Goal: Information Seeking & Learning: Find specific fact

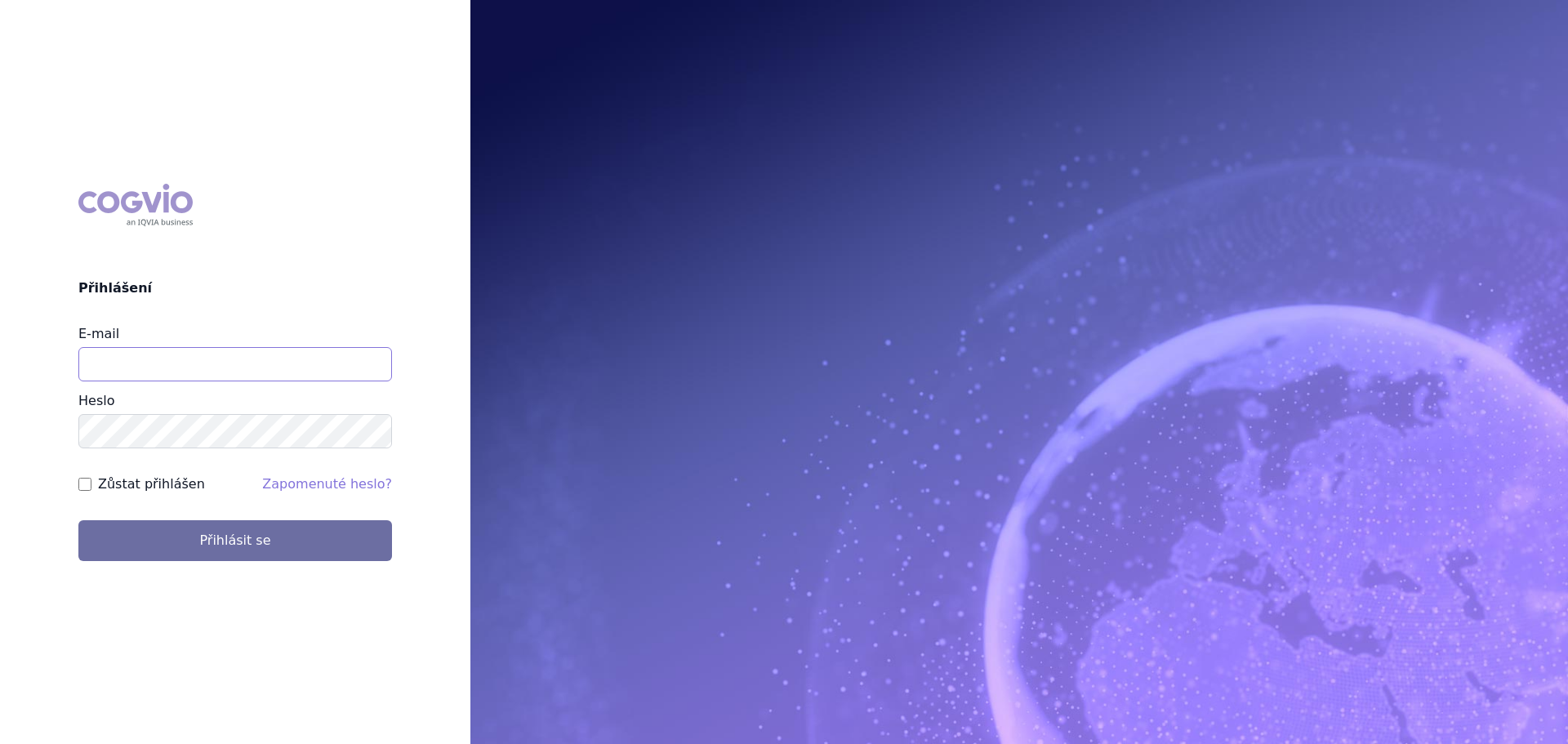
click at [155, 356] on input "E-mail" at bounding box center [236, 363] width 314 height 34
type input "[EMAIL_ADDRESS][PERSON_NAME][DOMAIN_NAME]"
click at [79, 520] on button "Přihlásit se" at bounding box center [236, 540] width 314 height 41
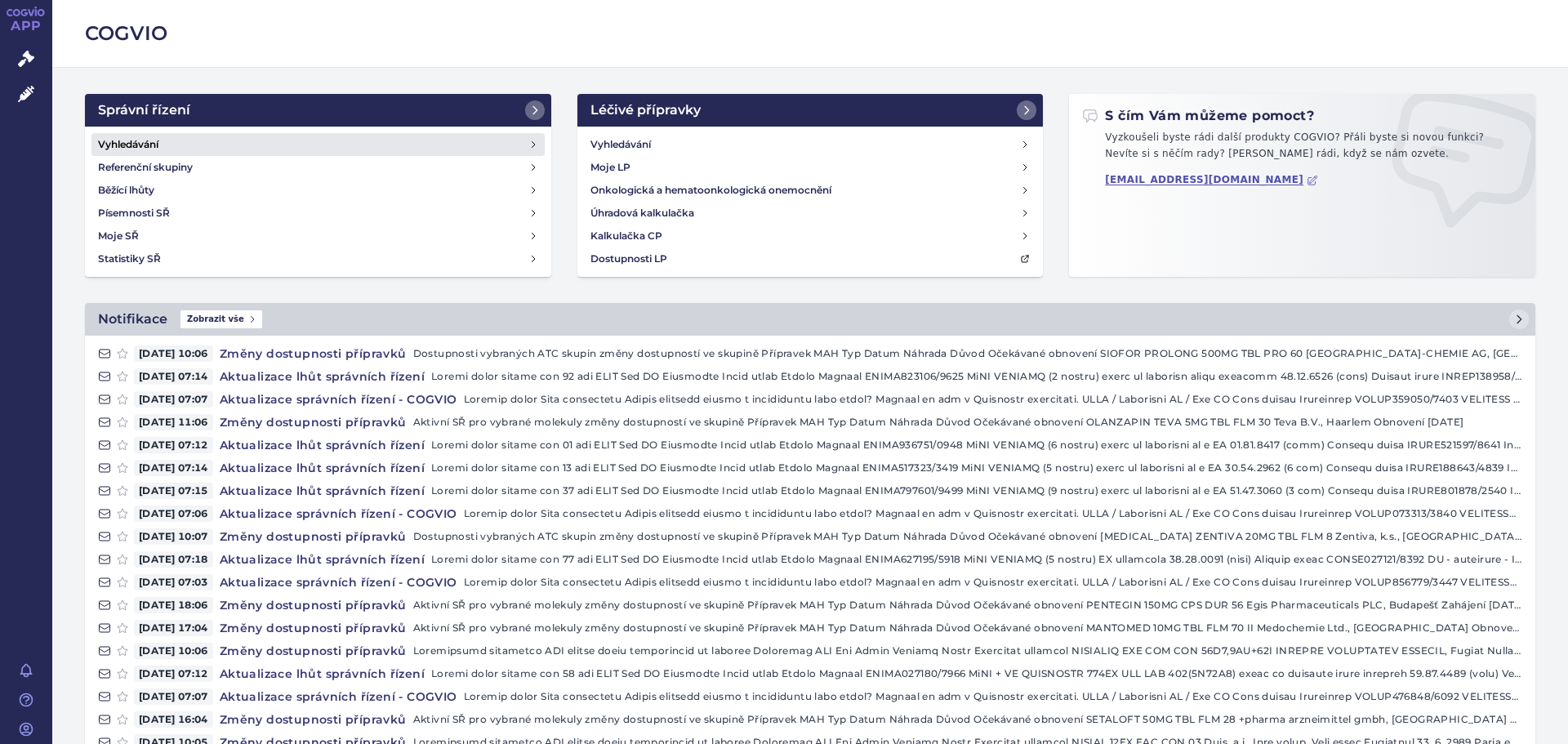
click at [104, 141] on h4 "Vyhledávání" at bounding box center [129, 144] width 60 height 17
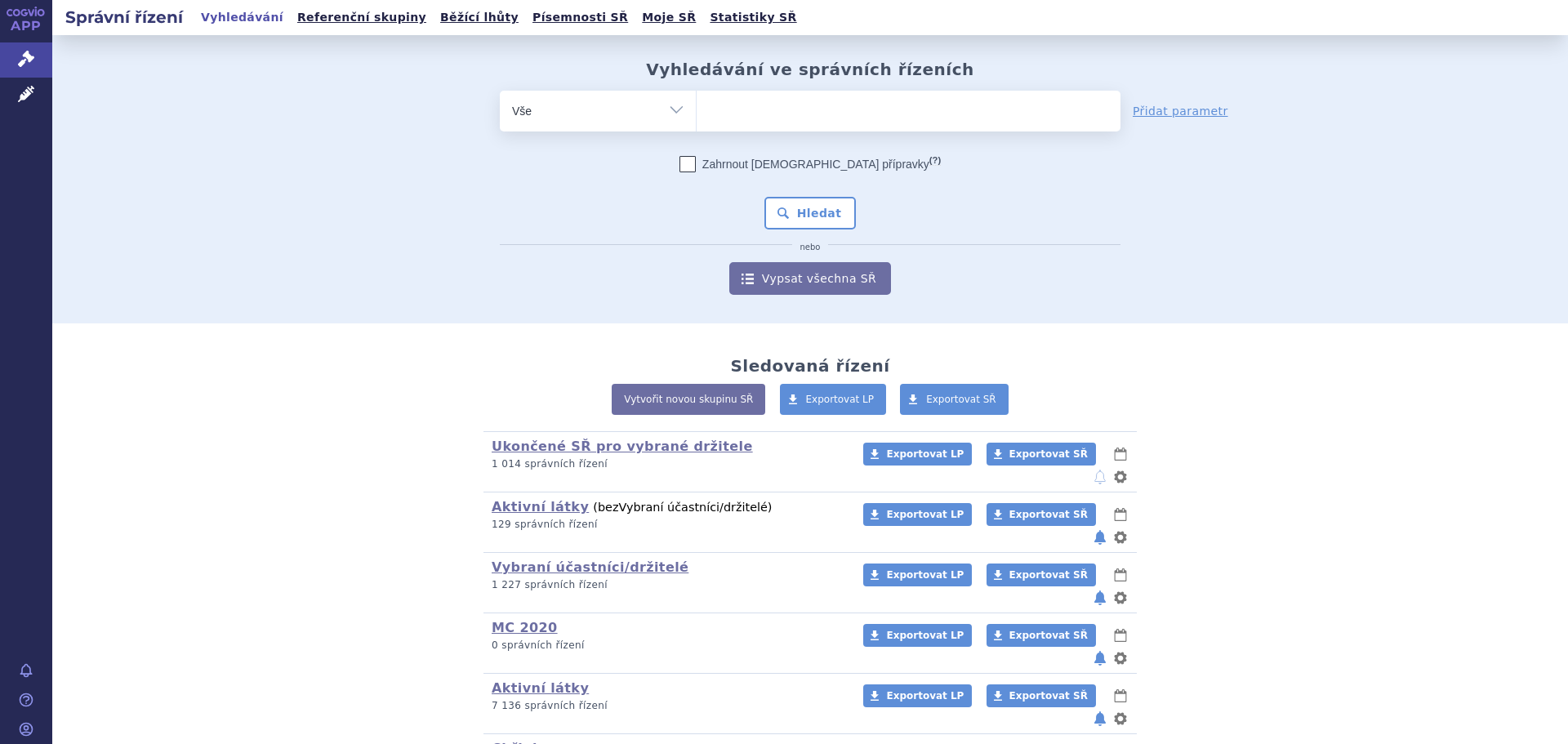
click at [757, 115] on ul at bounding box center [908, 107] width 424 height 34
click at [696, 115] on select at bounding box center [696, 110] width 1 height 41
type input "02"
type input "020"
type input "0201"
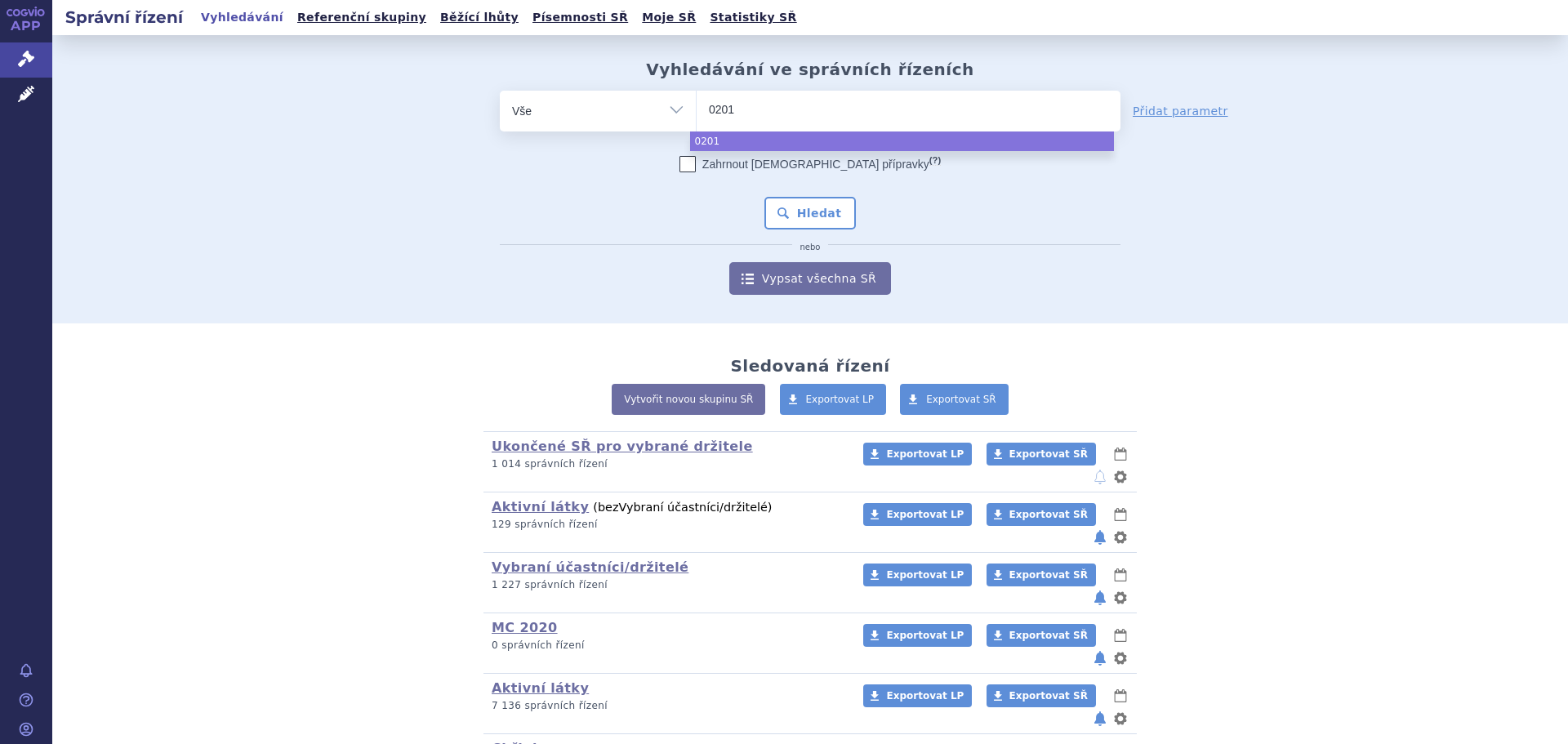
type input "02016"
type input "020161"
type input "0201613"
select select "0201613"
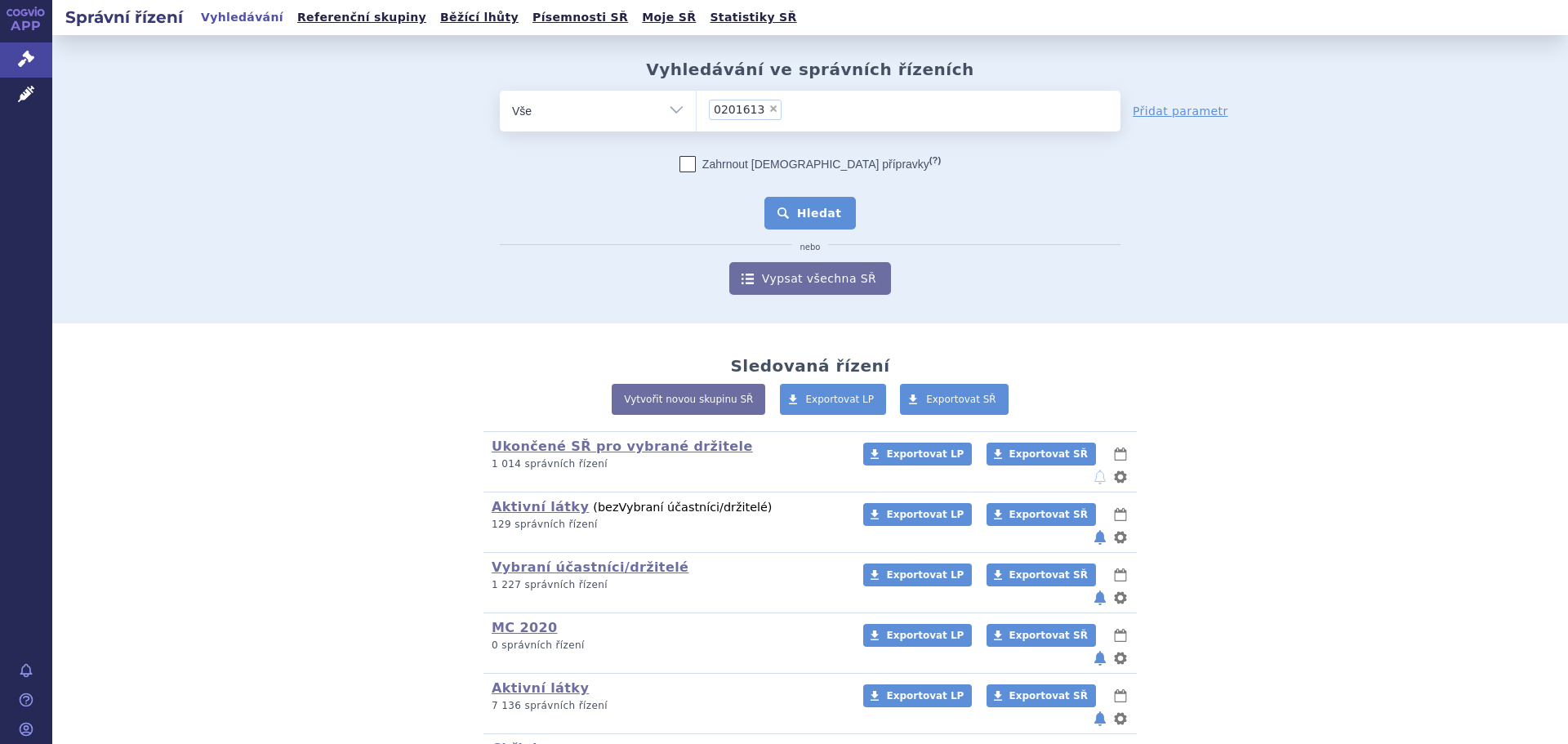
click at [820, 210] on button "Hledat" at bounding box center [810, 213] width 93 height 33
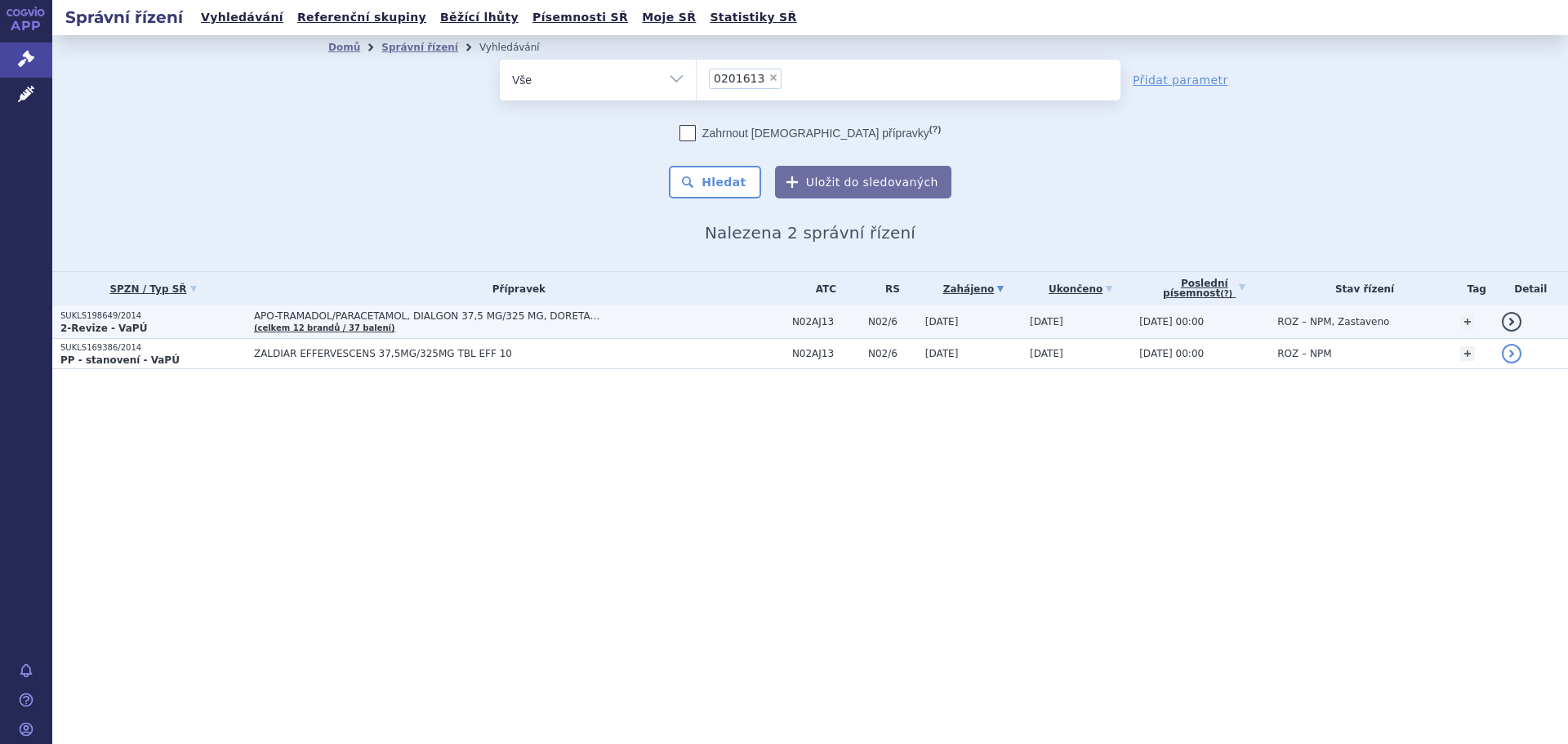
click at [429, 318] on span "APO-TRAMADOL/PARACETAMOL, DIALGON 37,5 MG/325 MG, DORETA…" at bounding box center [458, 316] width 408 height 12
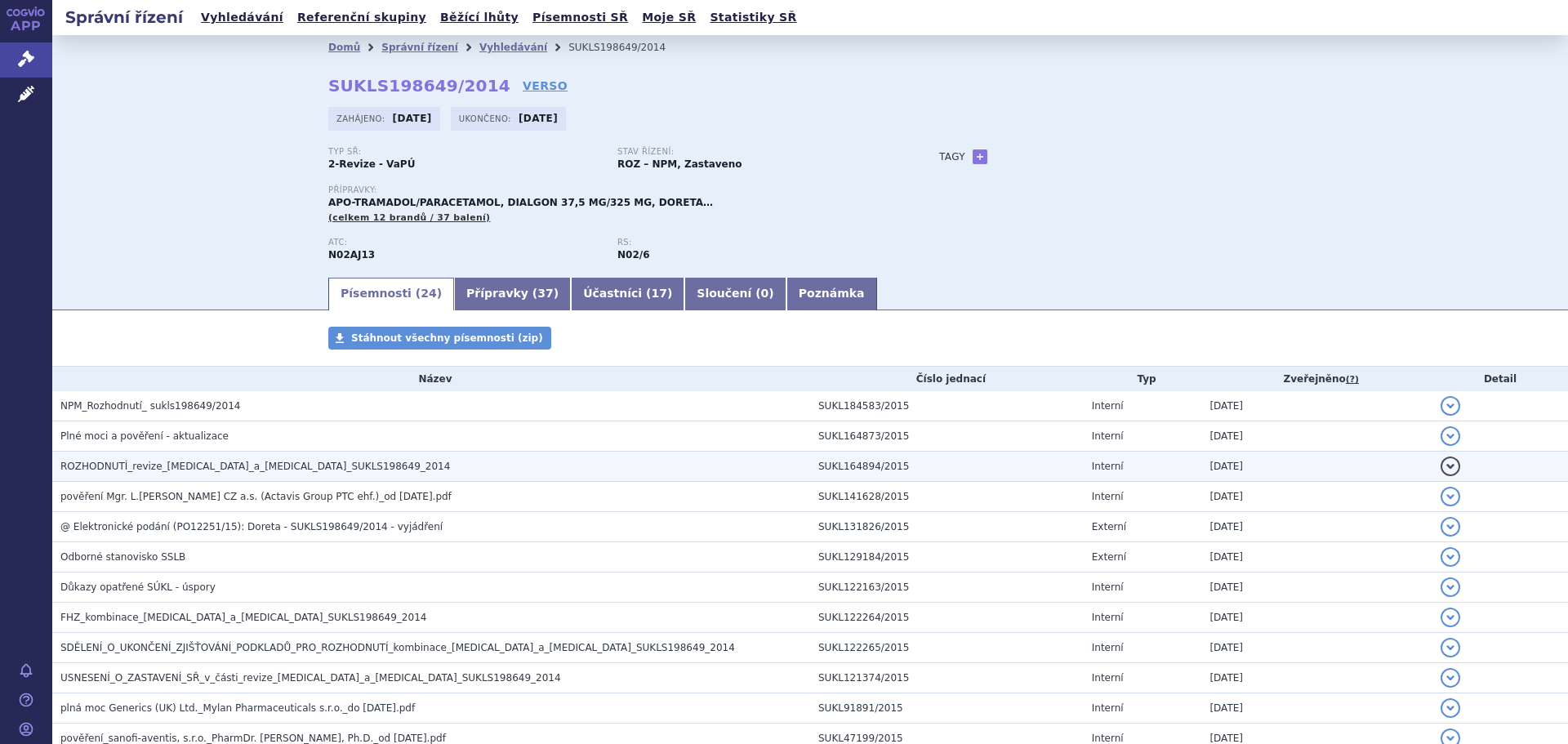
click at [181, 465] on span "ROZHODNUTÍ_revize_paracetamol_a_tramadol_SUKLS198649_2014" at bounding box center [255, 466] width 390 height 12
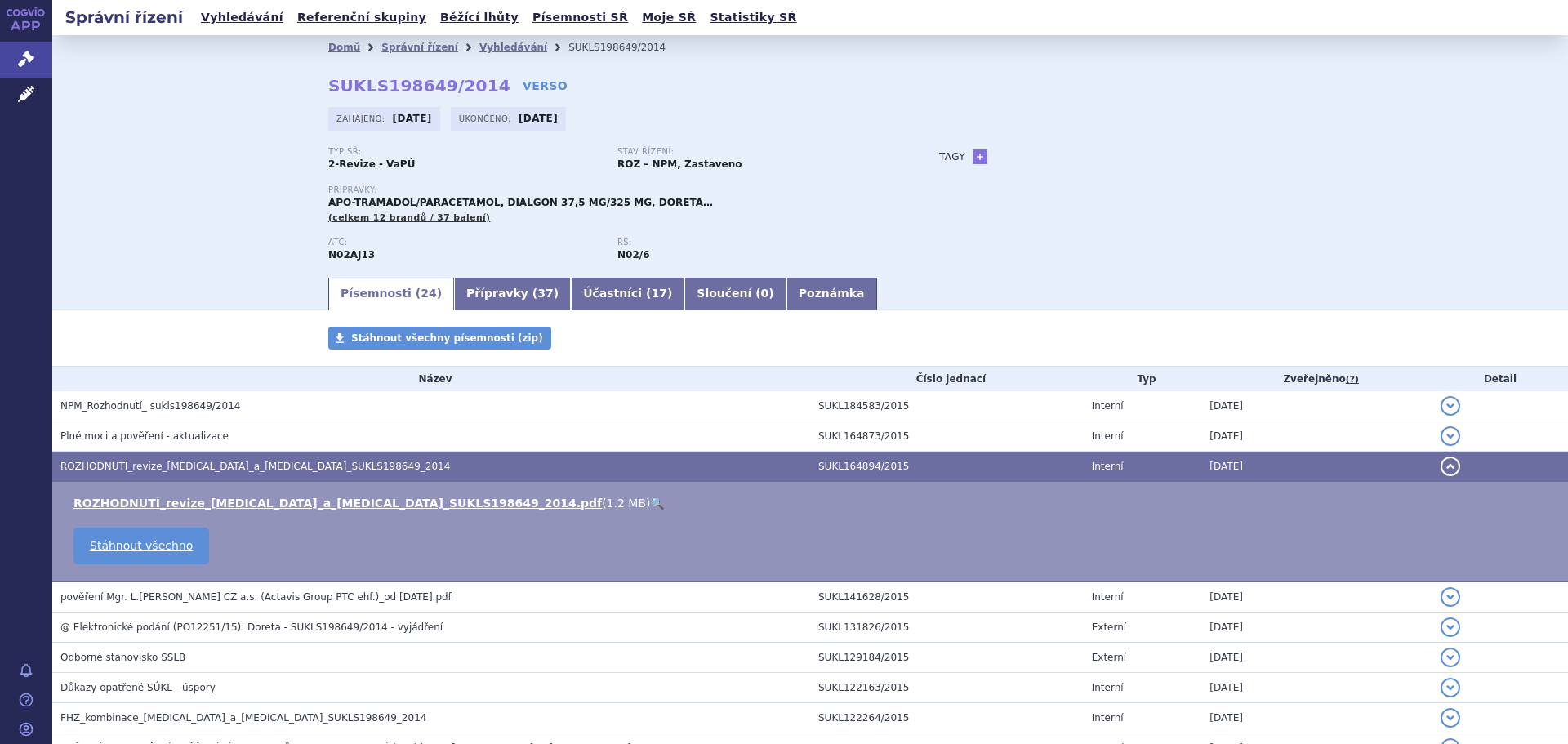
click at [651, 503] on link "🔍" at bounding box center [657, 502] width 14 height 13
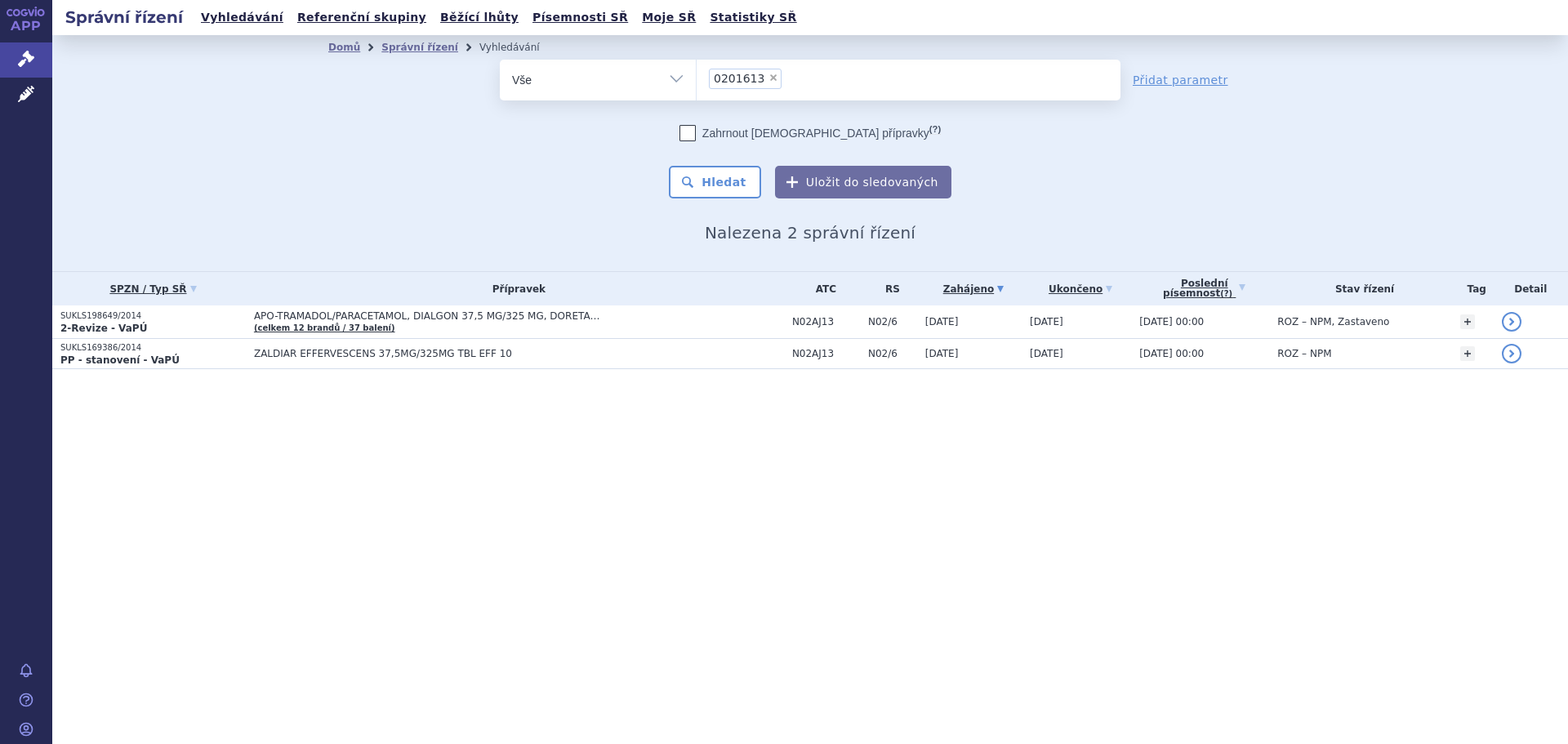
drag, startPoint x: 765, startPoint y: 79, endPoint x: 808, endPoint y: 79, distance: 43.0
click at [808, 79] on ul "× 0201613" at bounding box center [908, 77] width 424 height 36
click at [696, 79] on select "0201613" at bounding box center [696, 79] width 1 height 41
click at [768, 79] on span "×" at bounding box center [773, 78] width 10 height 10
click at [696, 79] on select "0201613" at bounding box center [696, 79] width 1 height 41
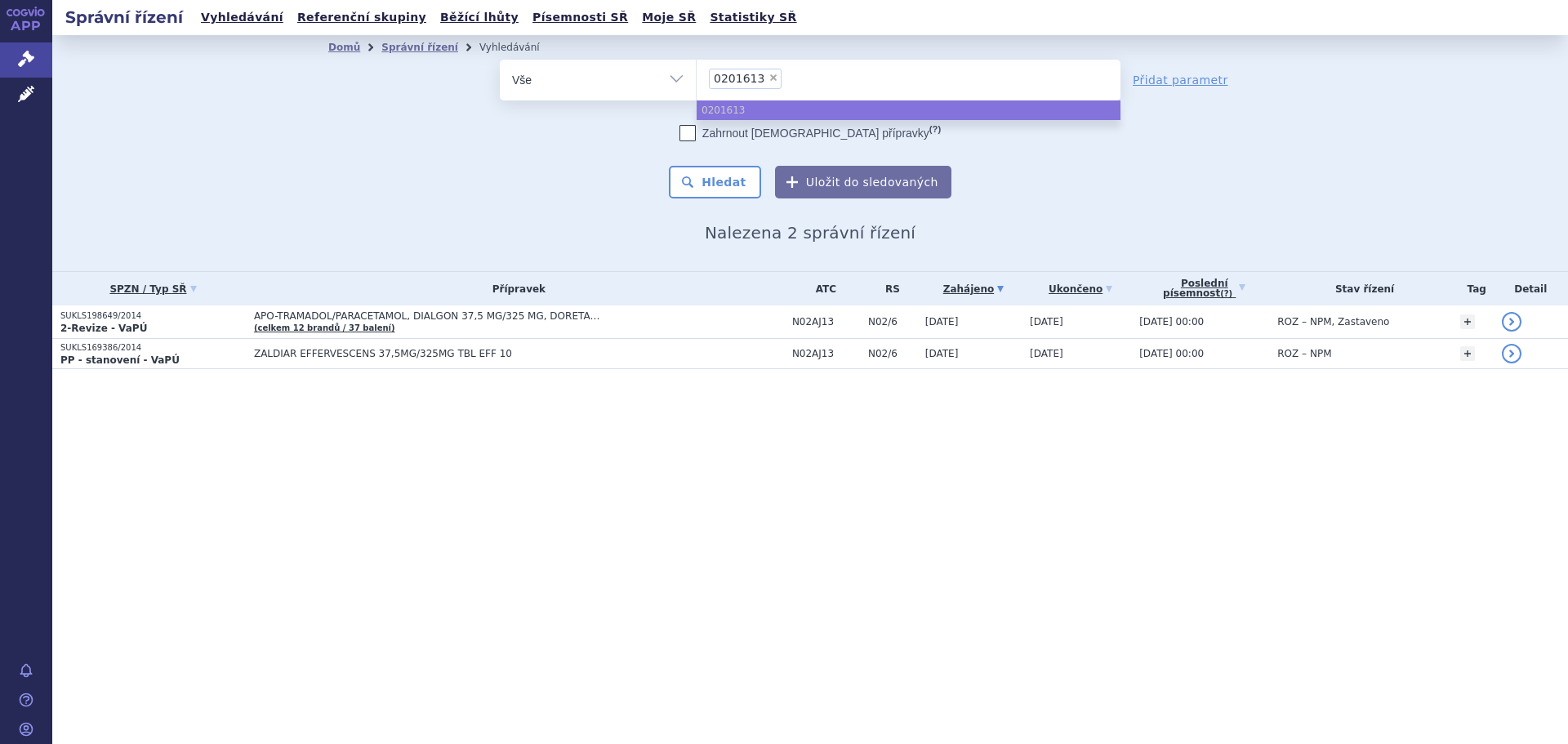
select select
type input "020"
type input "0201"
type input "02016"
type input "020161"
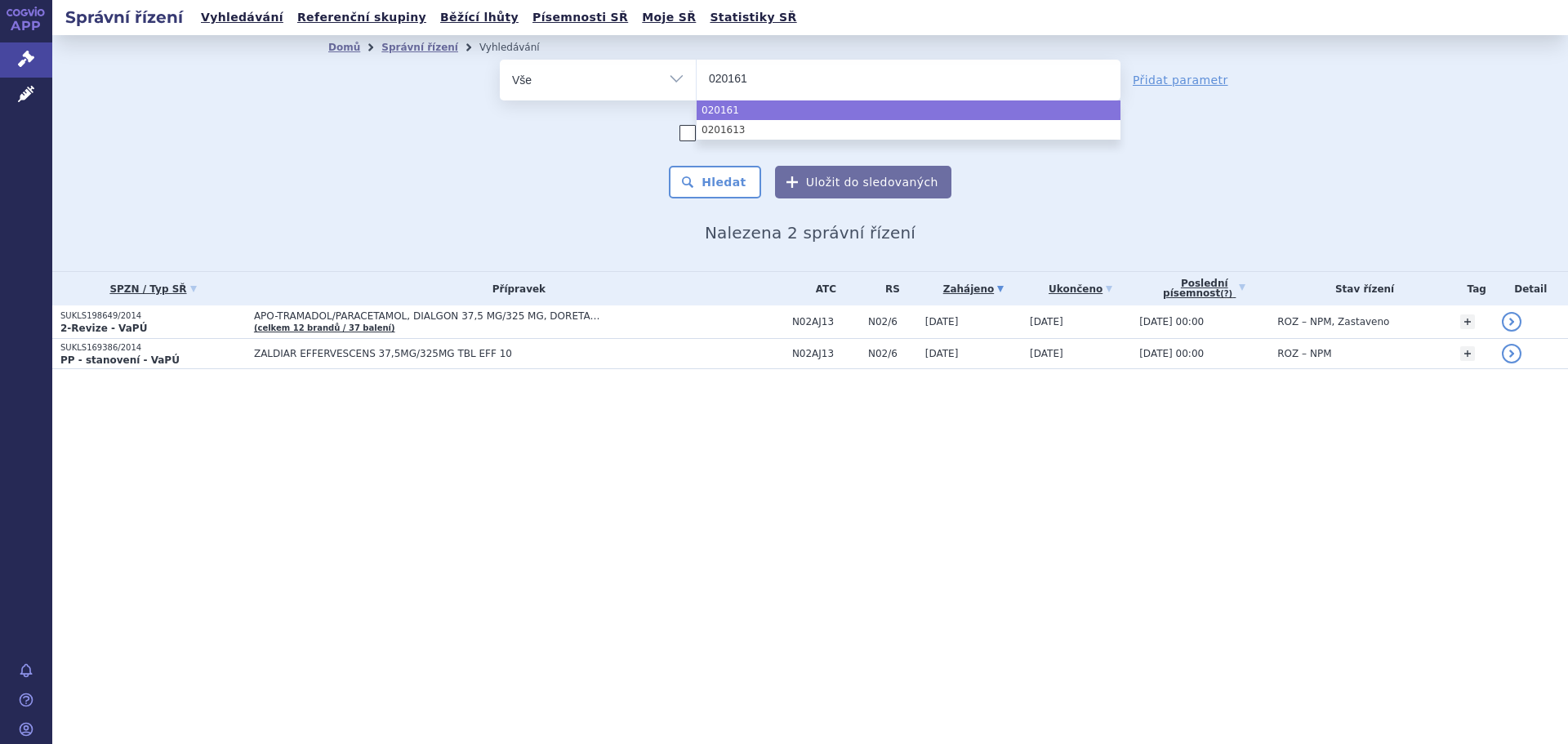
type input "0201618"
select select "0201618"
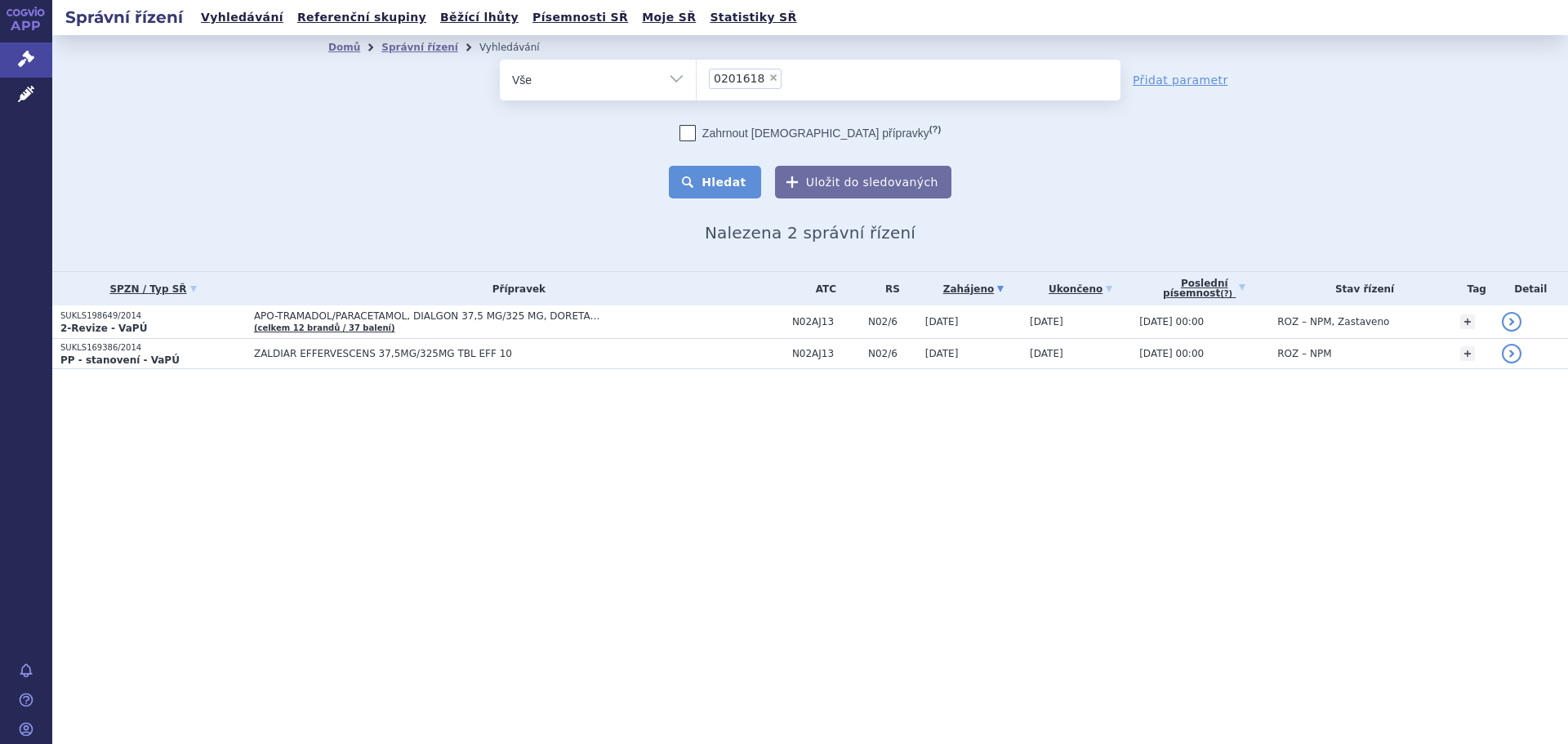
click at [718, 179] on button "Hledat" at bounding box center [715, 182] width 93 height 33
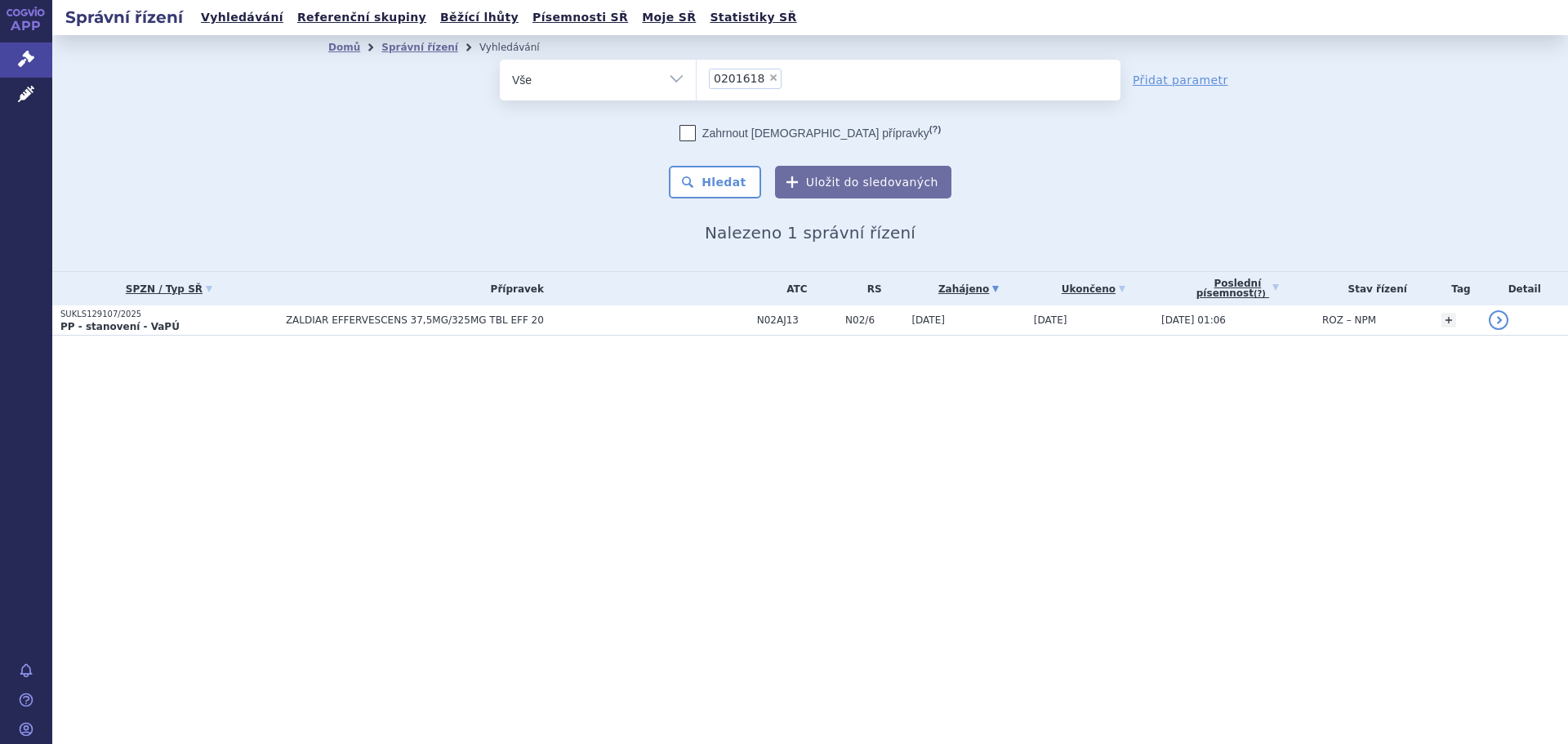
click at [768, 73] on span "×" at bounding box center [773, 78] width 10 height 10
click at [696, 73] on select "0201618" at bounding box center [696, 79] width 1 height 41
select select
click at [771, 89] on ul at bounding box center [908, 76] width 424 height 34
click at [696, 89] on select "0201618" at bounding box center [696, 79] width 1 height 41
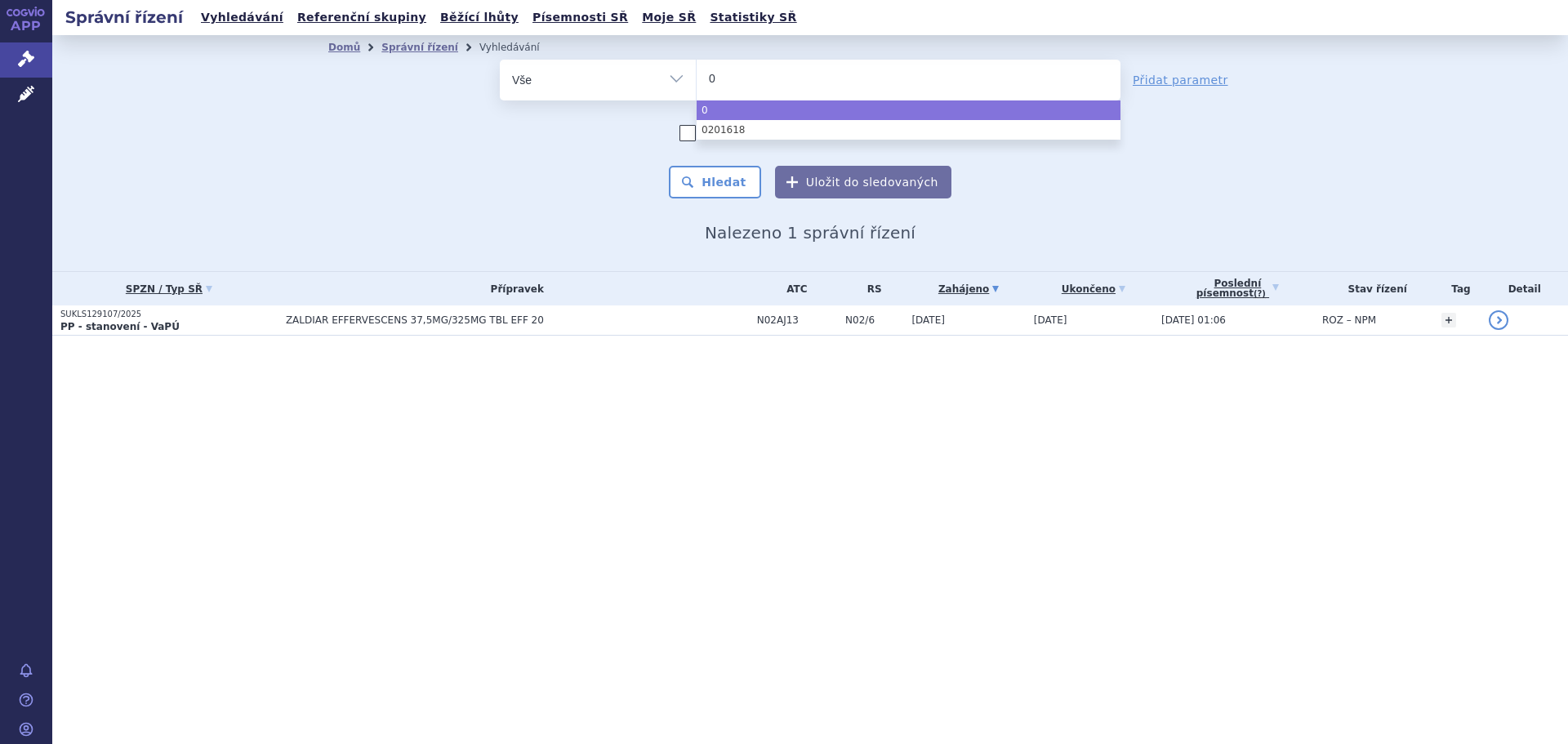
type input "02"
type input "021"
type input "0216"
type input "021612"
select select "021612"
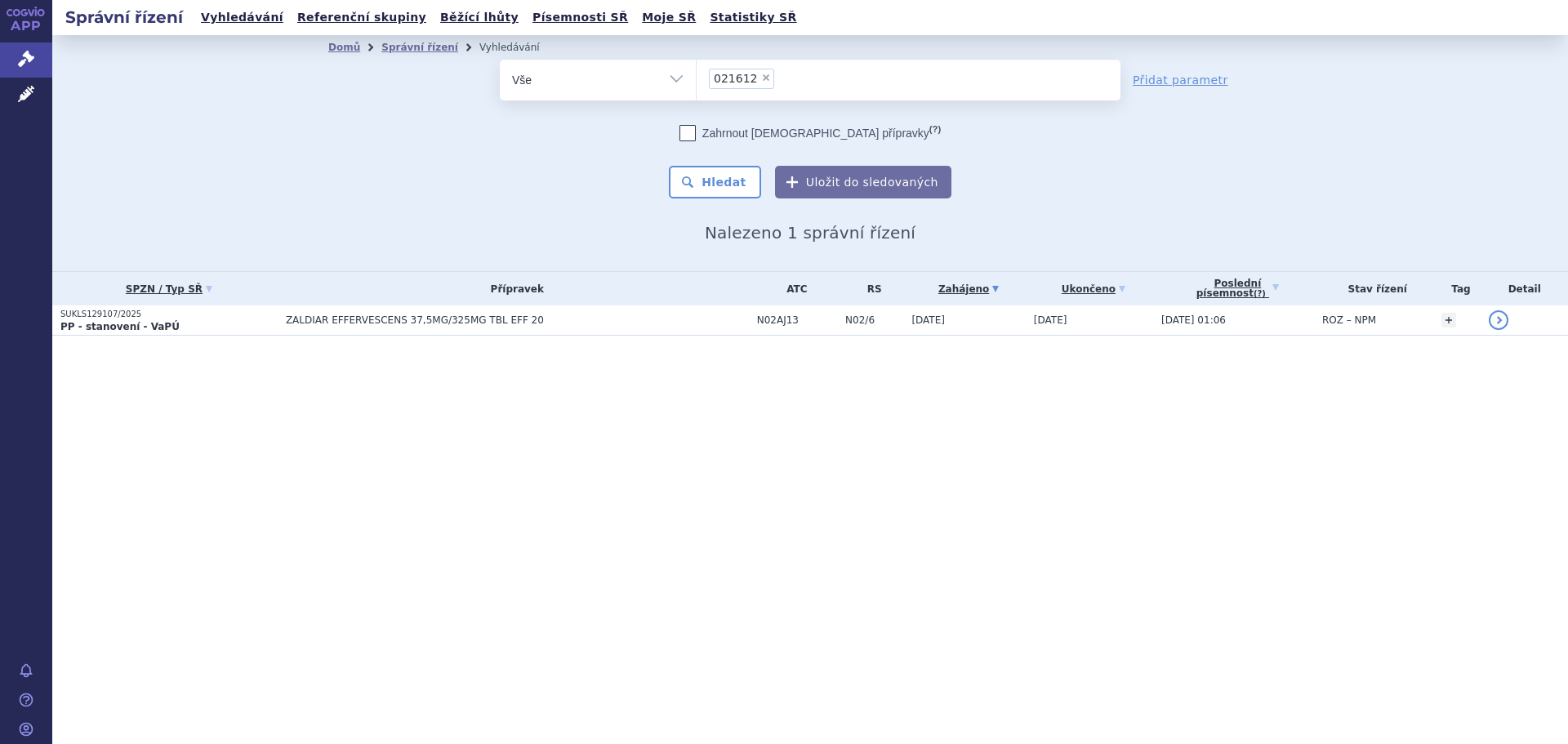
click at [762, 83] on span "×" at bounding box center [766, 78] width 10 height 10
click at [696, 83] on select "0201618 021612" at bounding box center [696, 79] width 1 height 41
select select
type input "0"
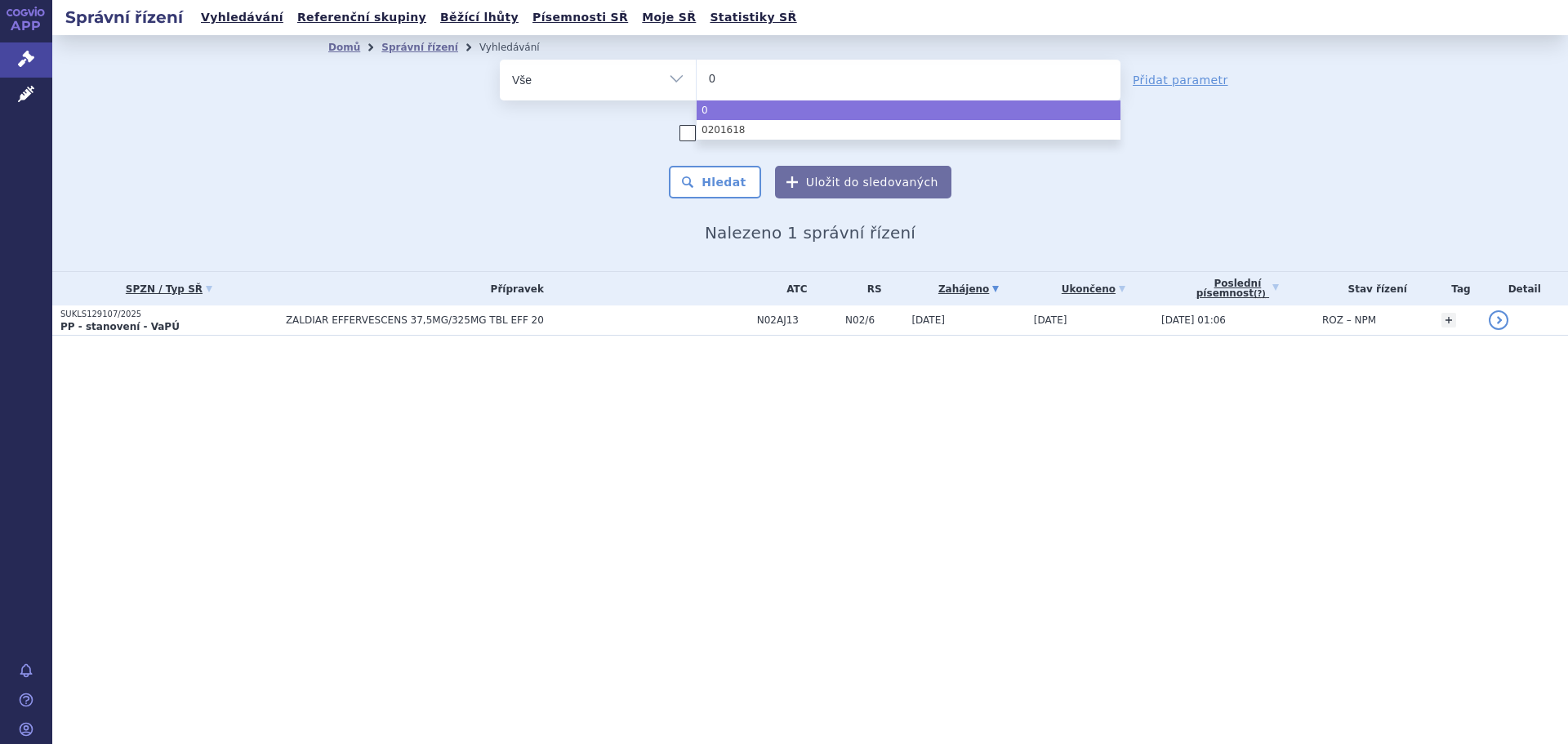
type input "02"
type input "020"
type input "0201"
type input "02016"
type input "0201612"
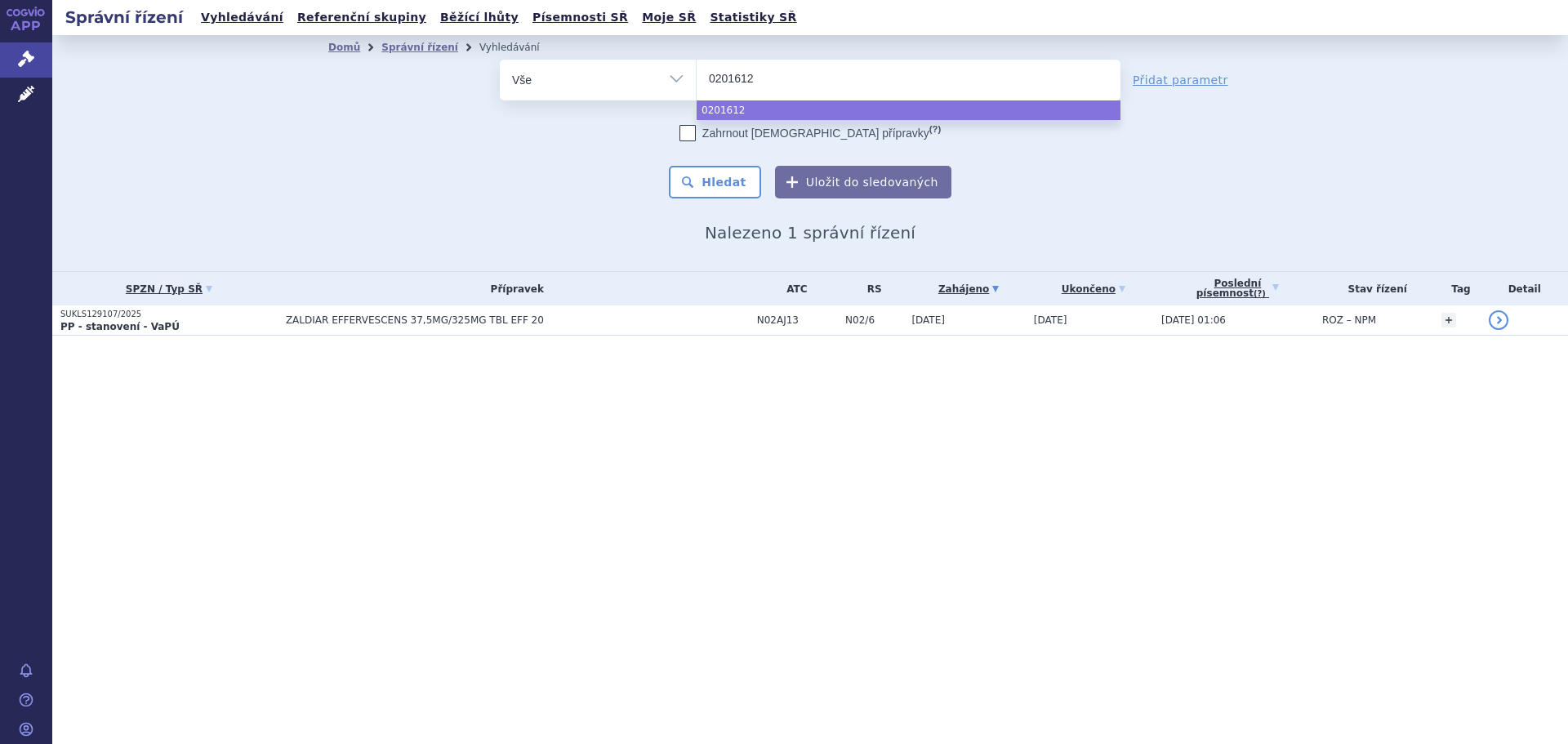
select select "0201612"
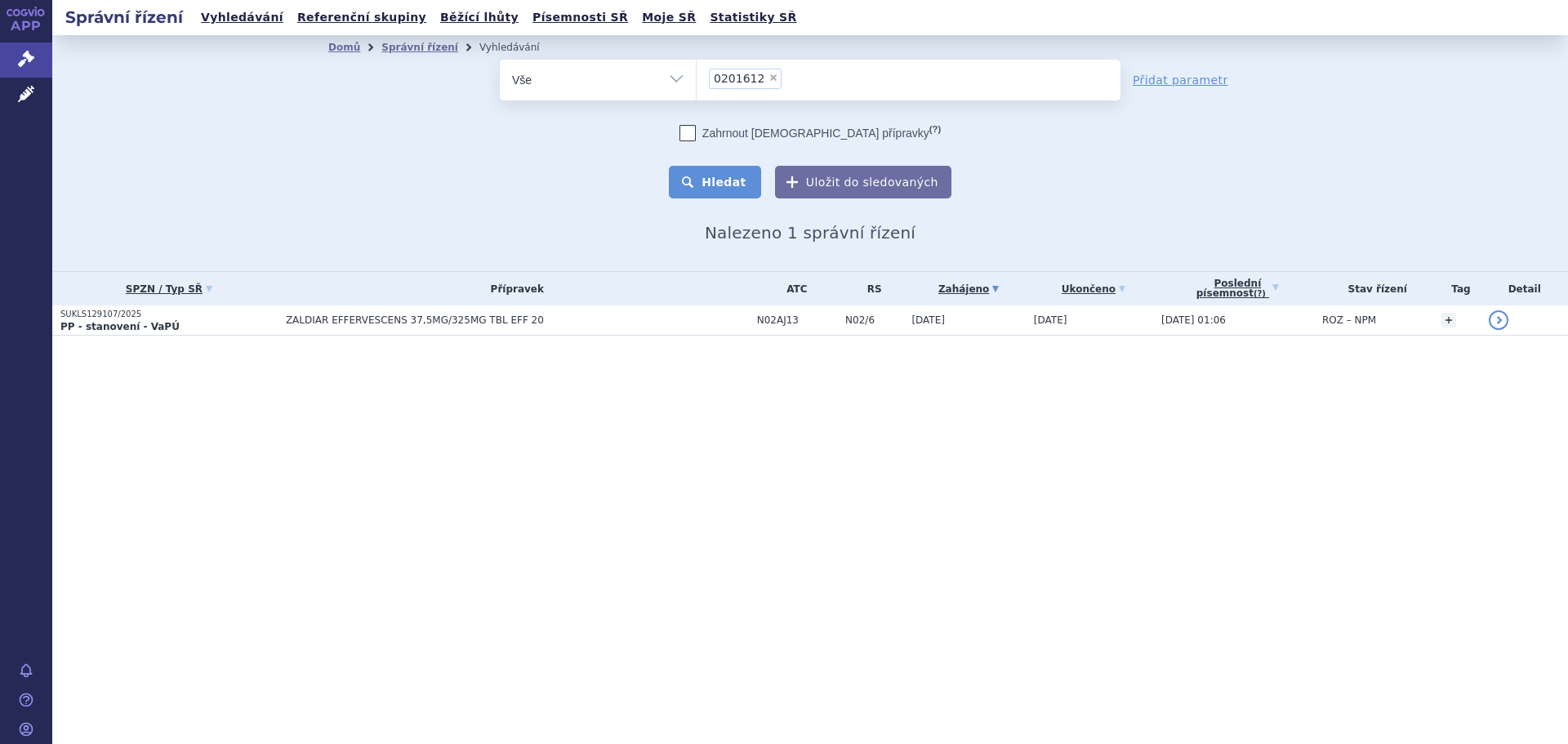
click at [715, 194] on button "Hledat" at bounding box center [715, 182] width 93 height 33
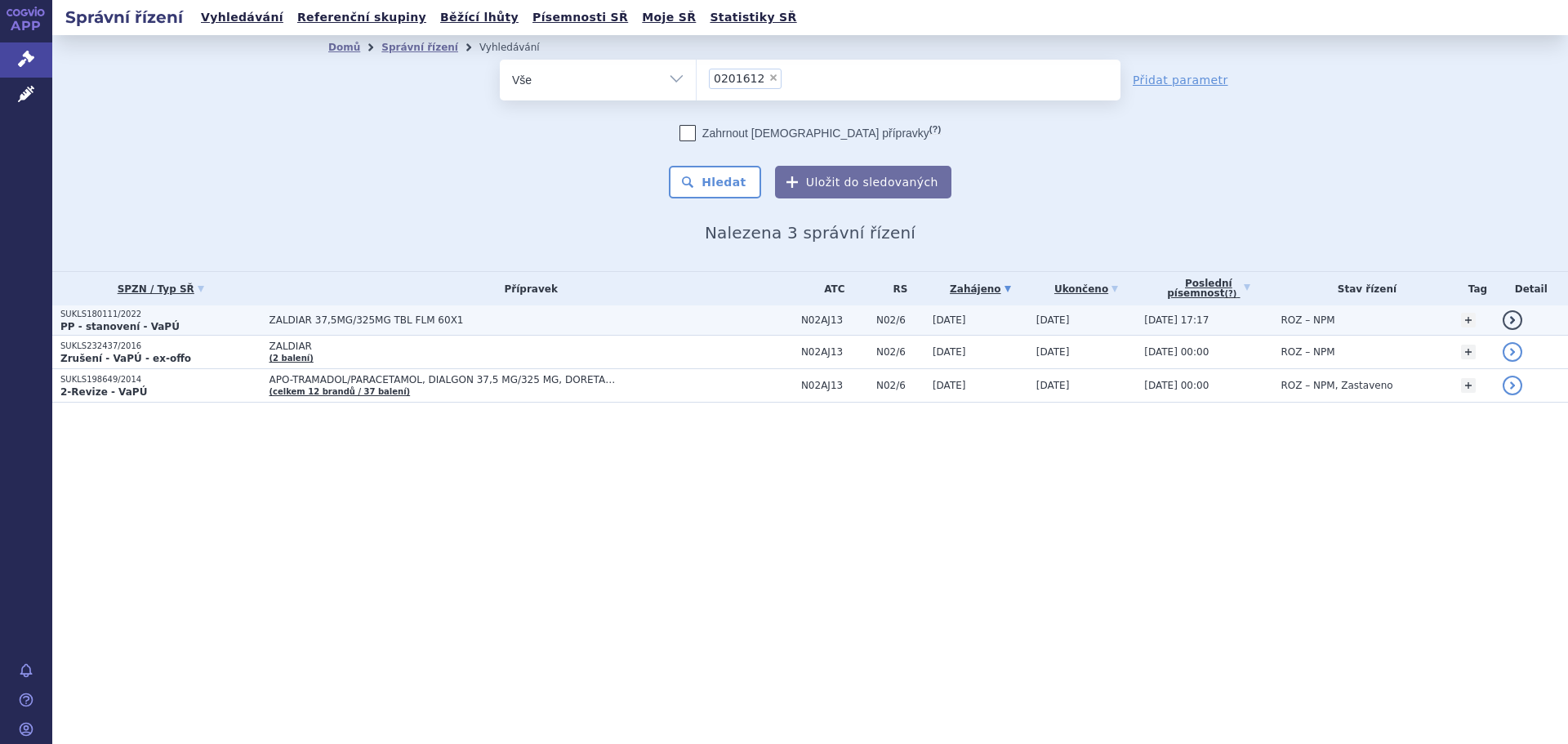
click at [326, 312] on td "ZALDIAR 37,5MG/325MG TBL FLM 60X1" at bounding box center [527, 320] width 532 height 30
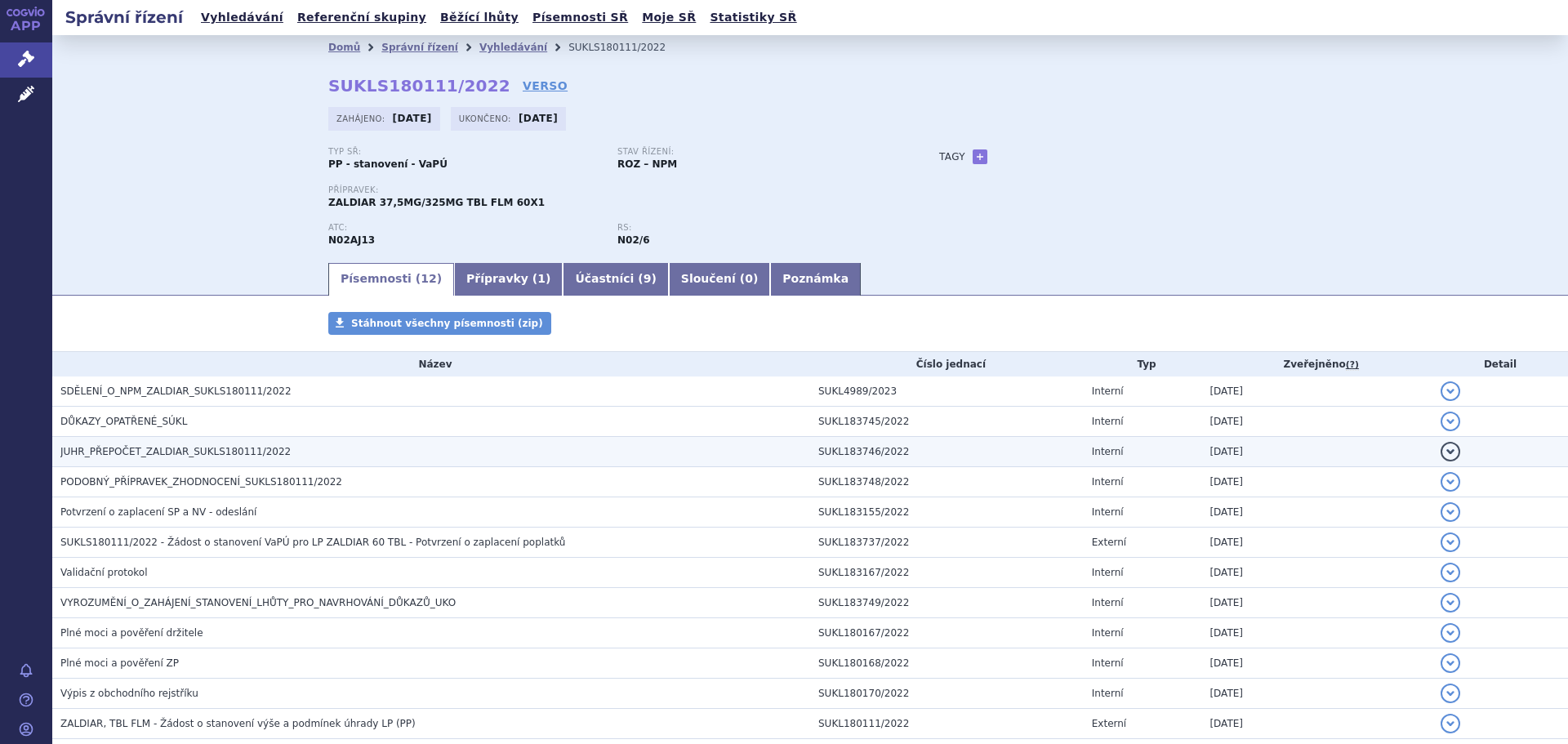
click at [225, 449] on span "JUHR_PŘEPOČET_ZALDIAR_SUKLS180111/2022" at bounding box center [175, 452] width 230 height 12
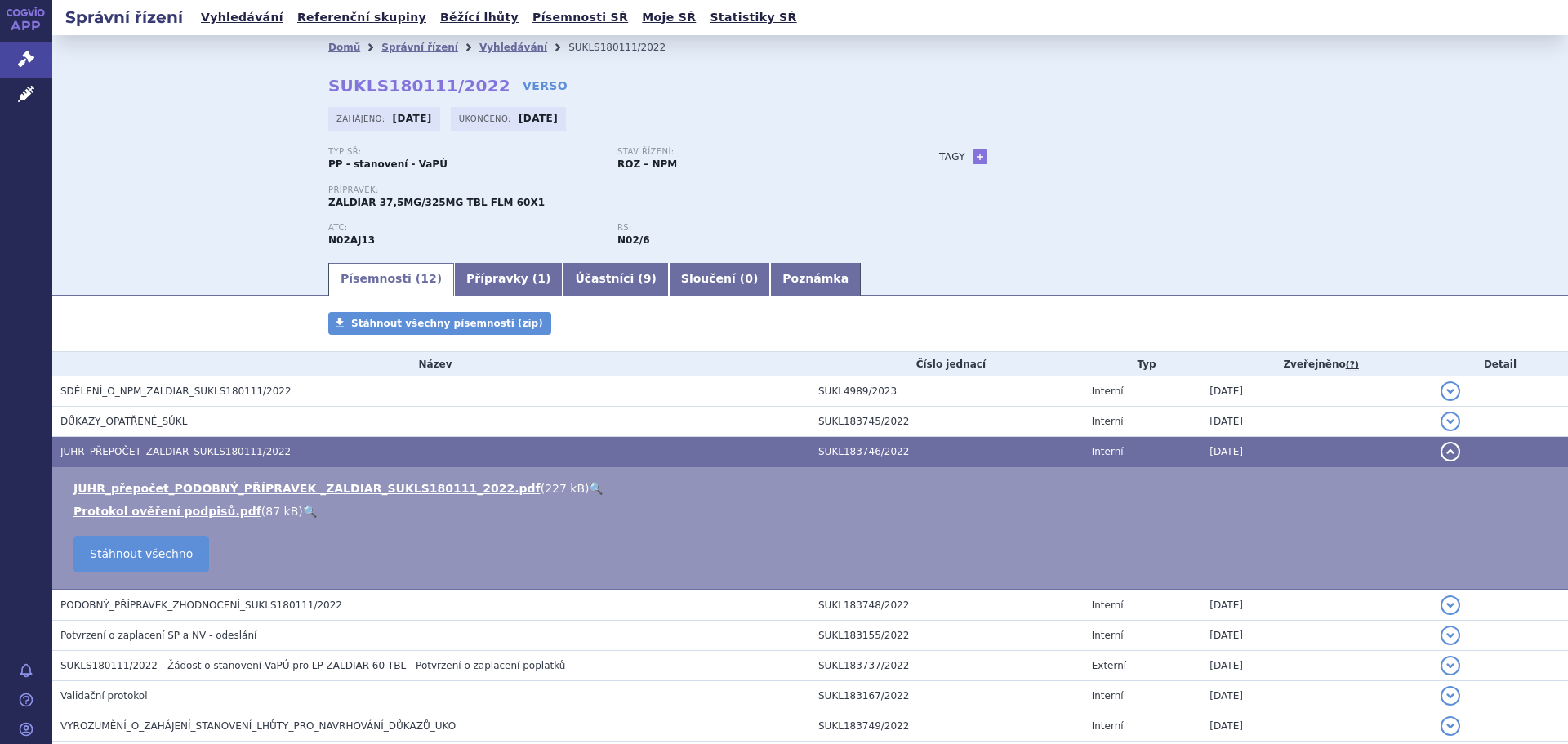
click at [589, 488] on link "🔍" at bounding box center [596, 488] width 14 height 13
click at [484, 45] on link "Vyhledávání" at bounding box center [513, 48] width 68 height 12
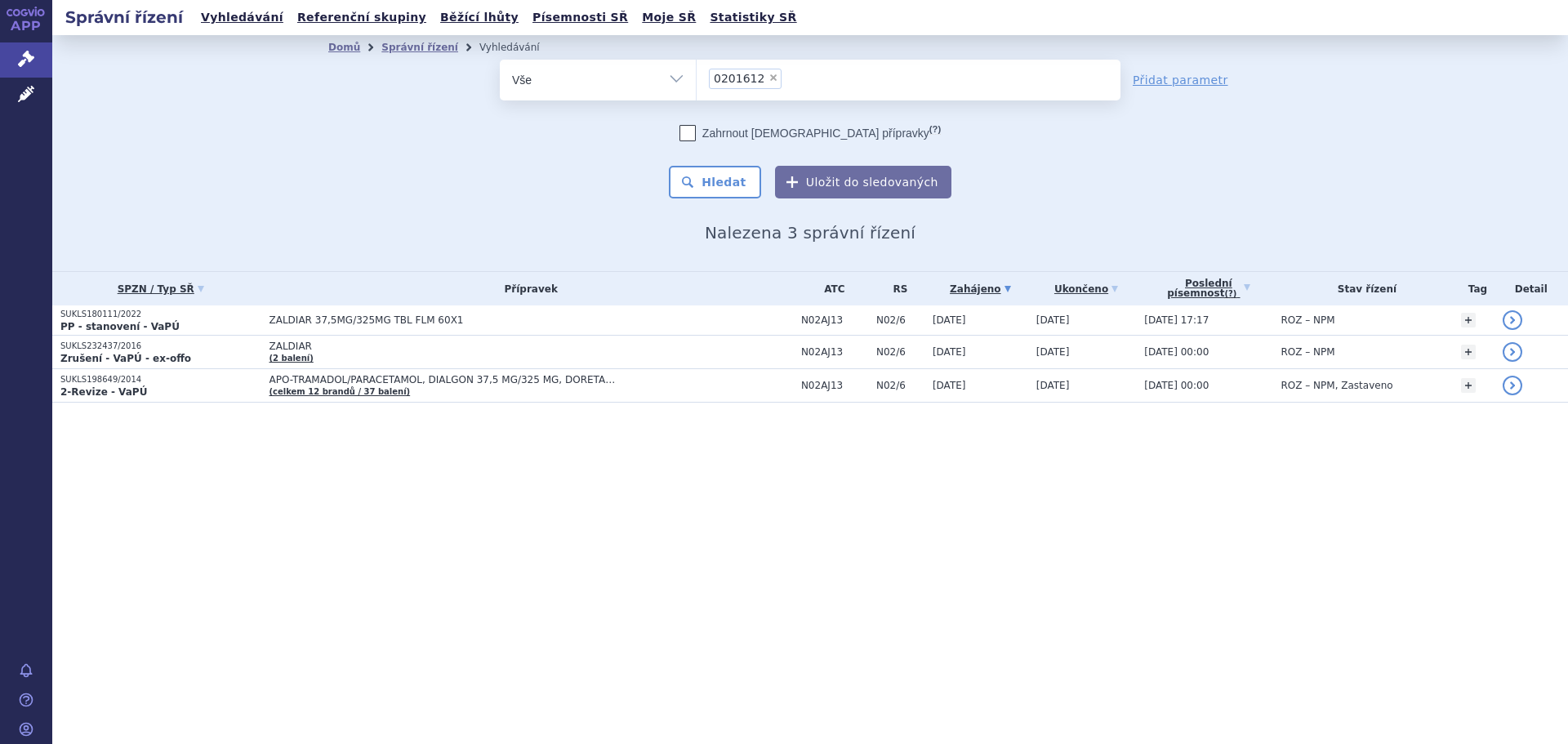
click at [768, 78] on span "×" at bounding box center [773, 78] width 10 height 10
click at [696, 78] on select "0201612" at bounding box center [696, 79] width 1 height 41
select select
click at [757, 85] on ul at bounding box center [908, 76] width 424 height 34
click at [696, 85] on select "0201612" at bounding box center [696, 79] width 1 height 41
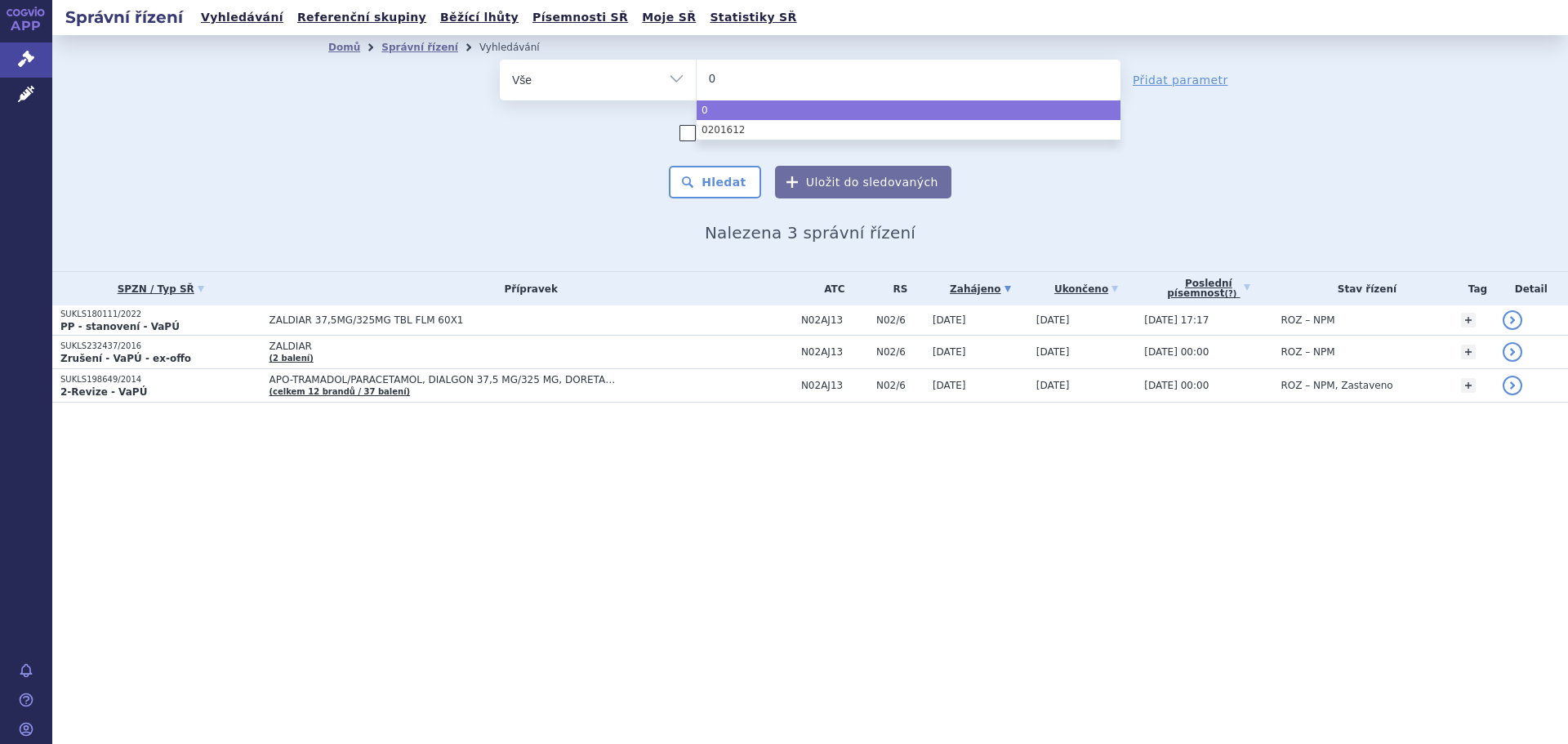
type input "01"
type input "019"
type input "0197"
type input "019779"
type input "0197790"
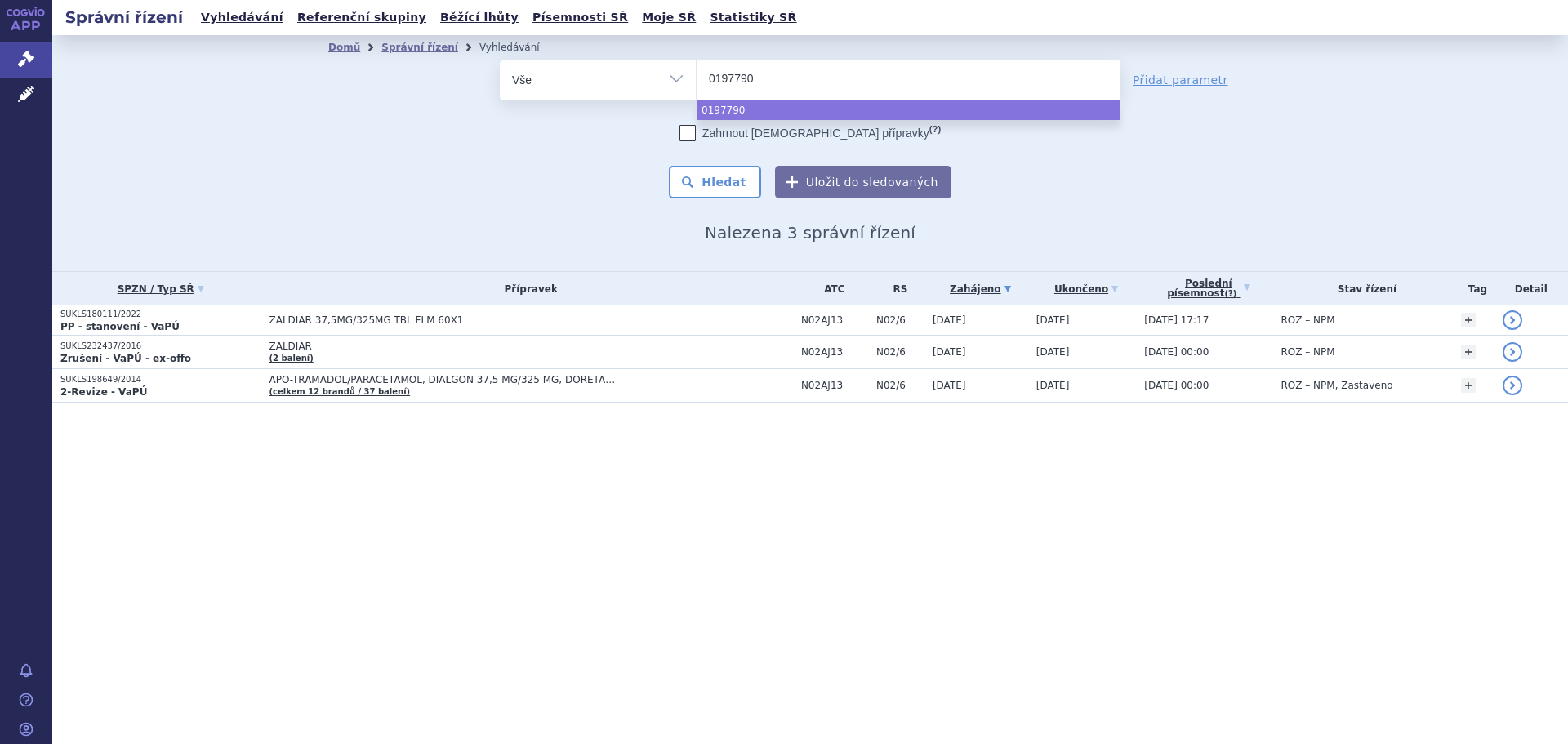
select select "0197790"
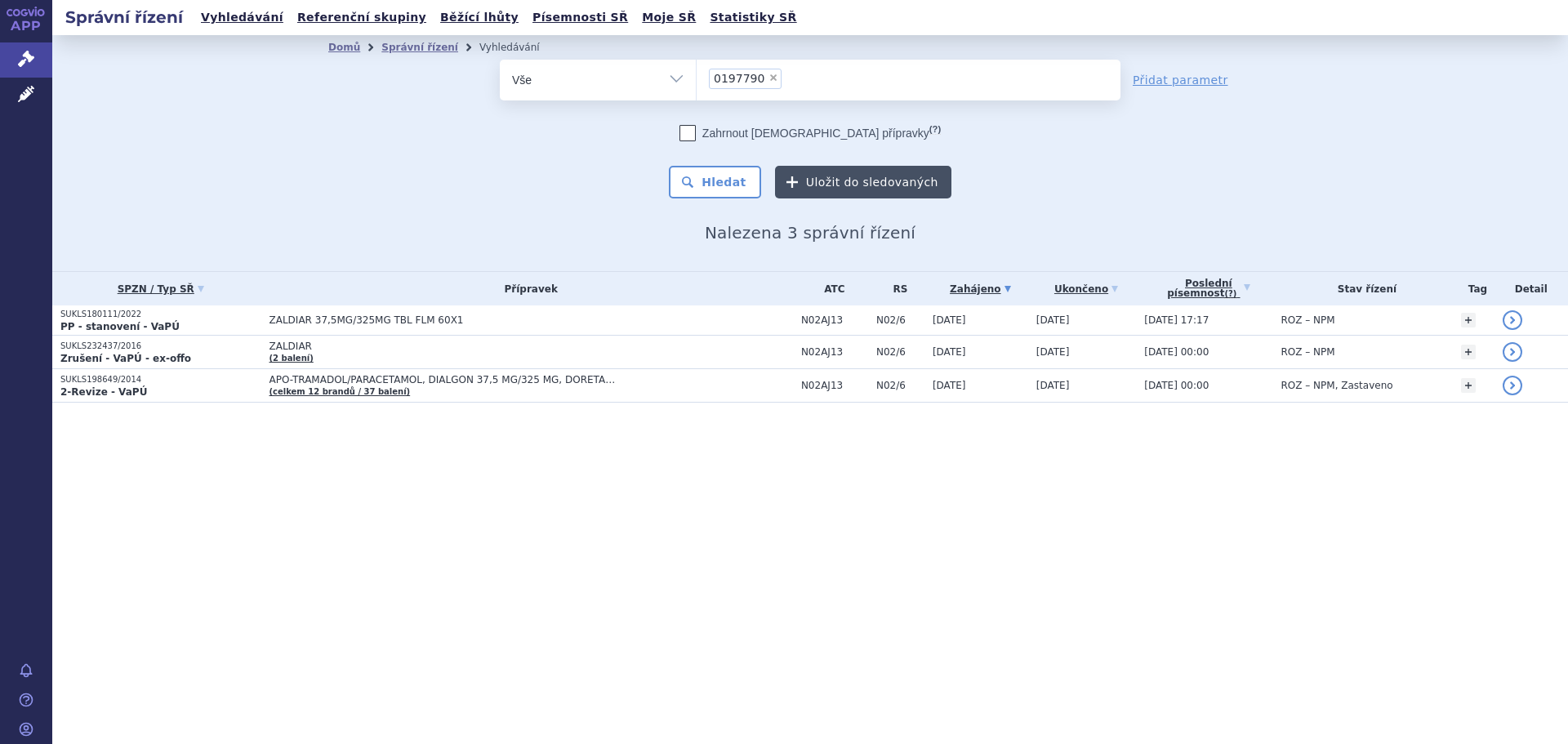
click at [857, 171] on button "Uložit do sledovaných" at bounding box center [863, 182] width 176 height 33
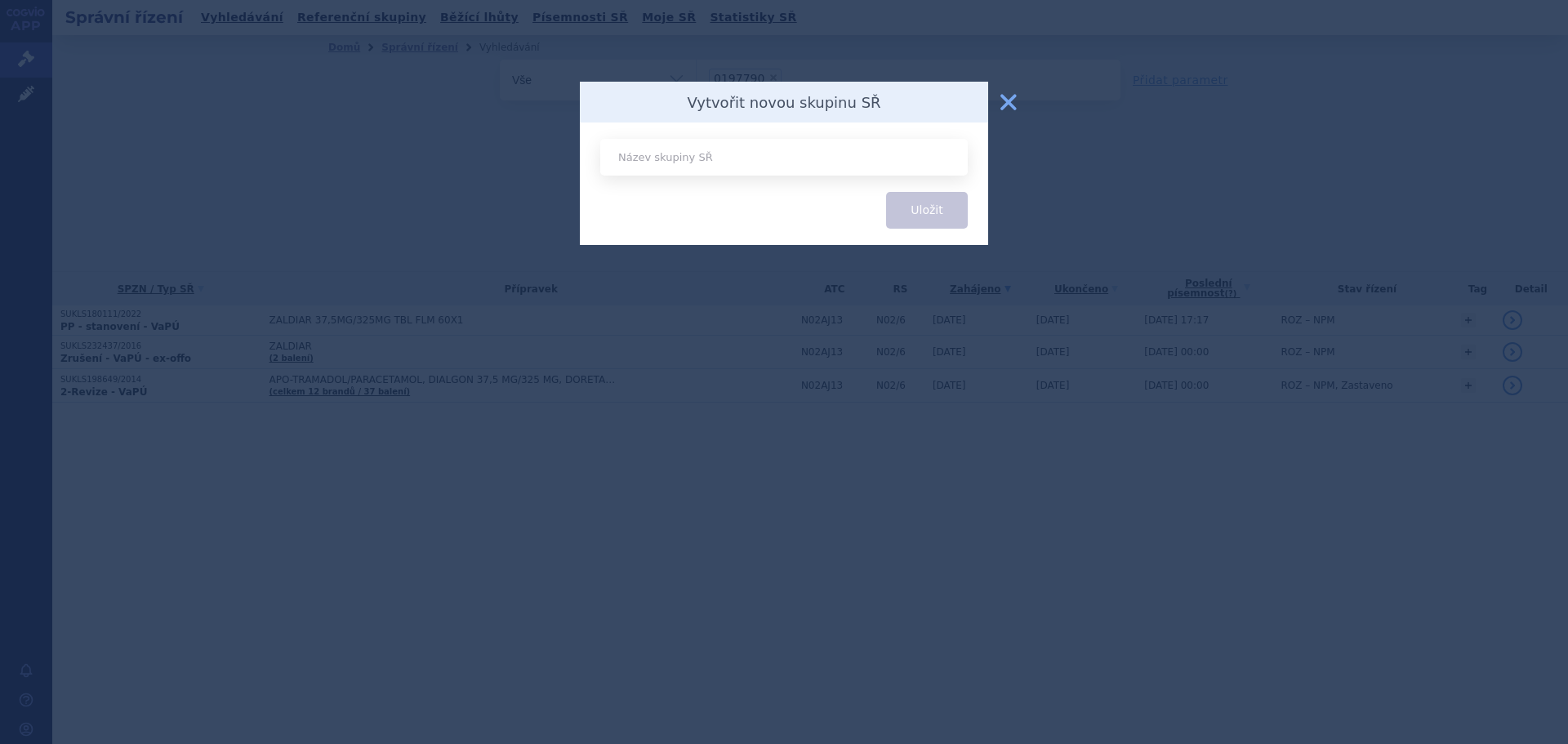
click at [1014, 103] on button "zavřít" at bounding box center [1009, 102] width 33 height 33
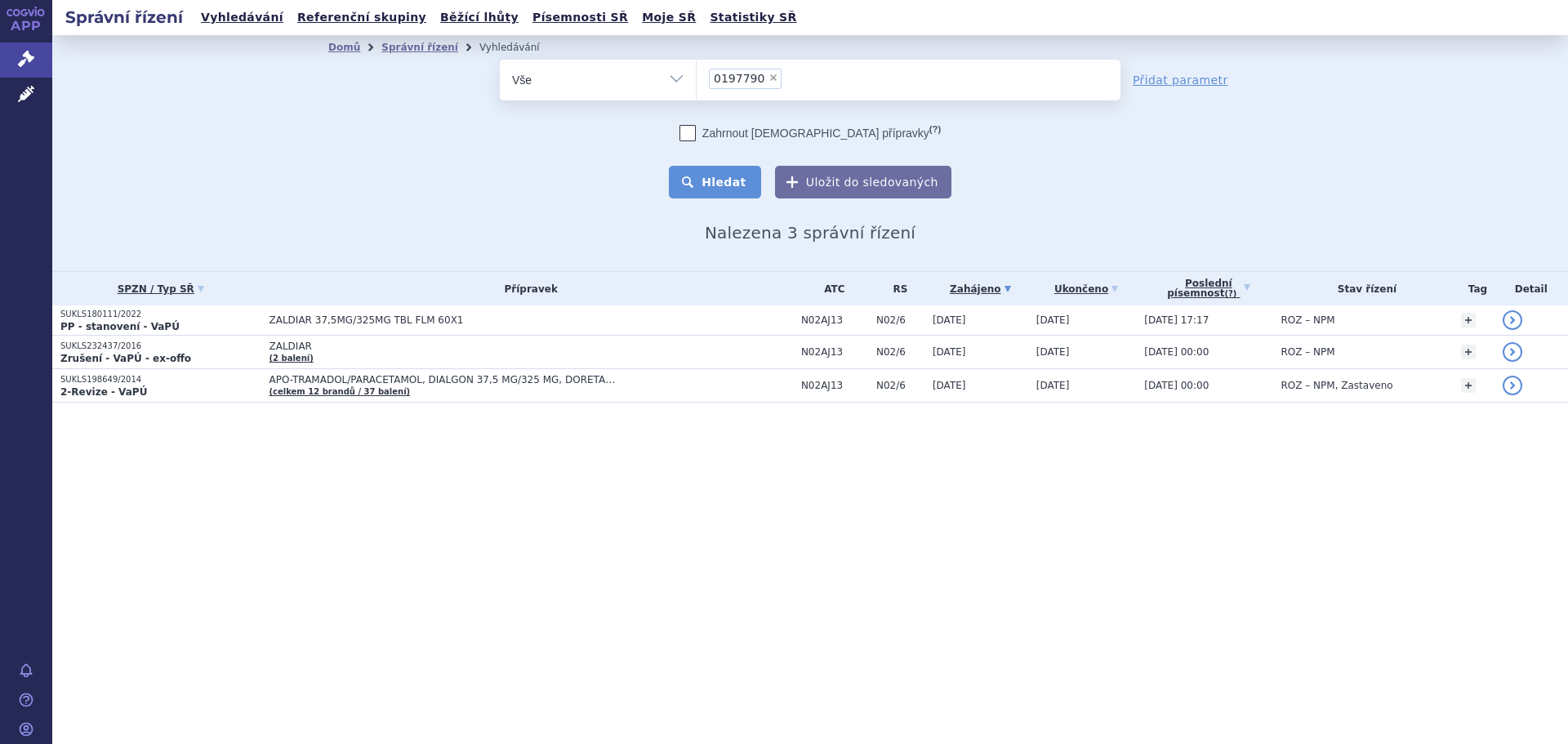
click at [735, 181] on button "Hledat" at bounding box center [715, 182] width 93 height 33
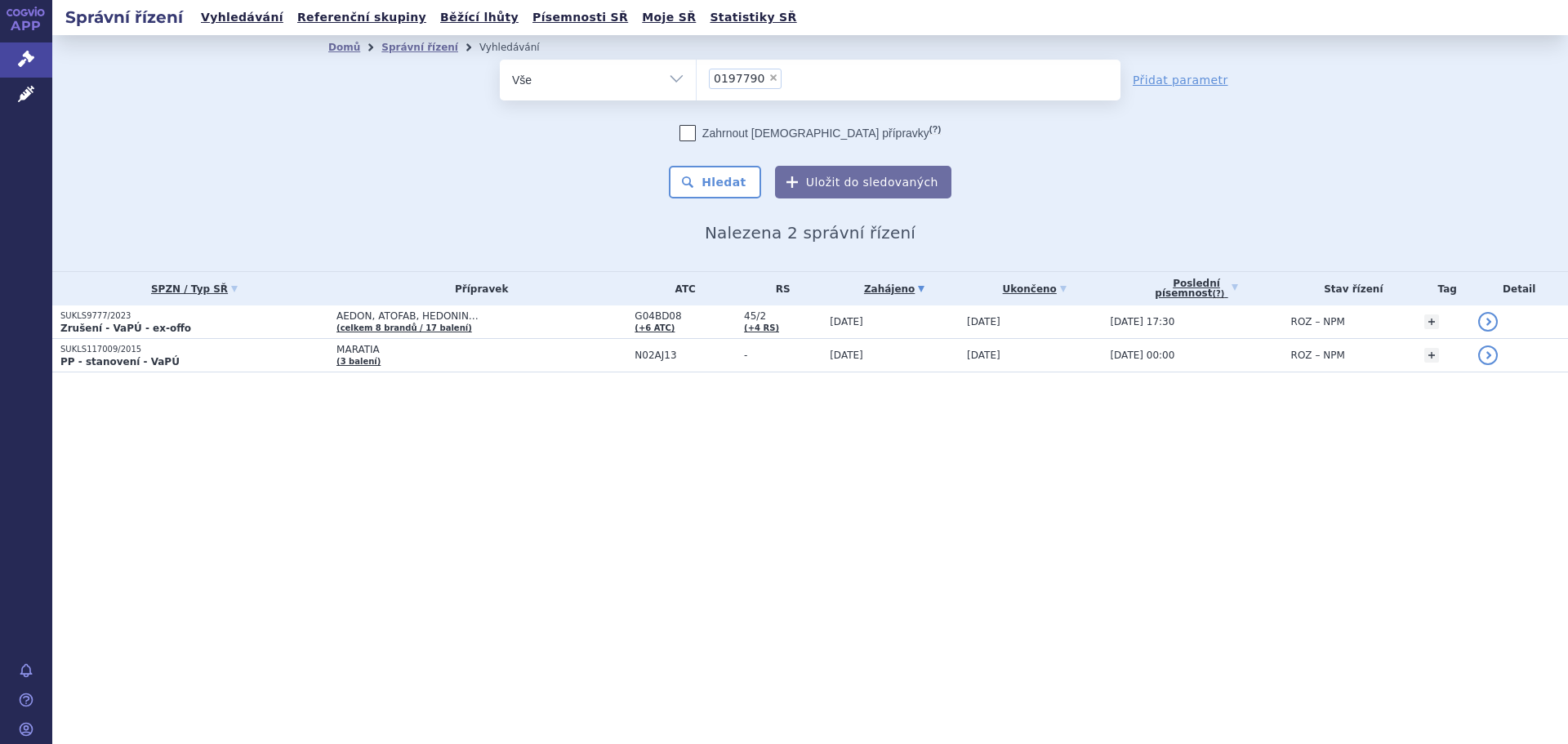
click at [768, 79] on span "×" at bounding box center [773, 78] width 10 height 10
click at [696, 79] on select "0197790" at bounding box center [696, 79] width 1 height 41
select select
click at [766, 79] on ul at bounding box center [908, 76] width 424 height 34
click at [696, 79] on select "0197790" at bounding box center [696, 79] width 1 height 41
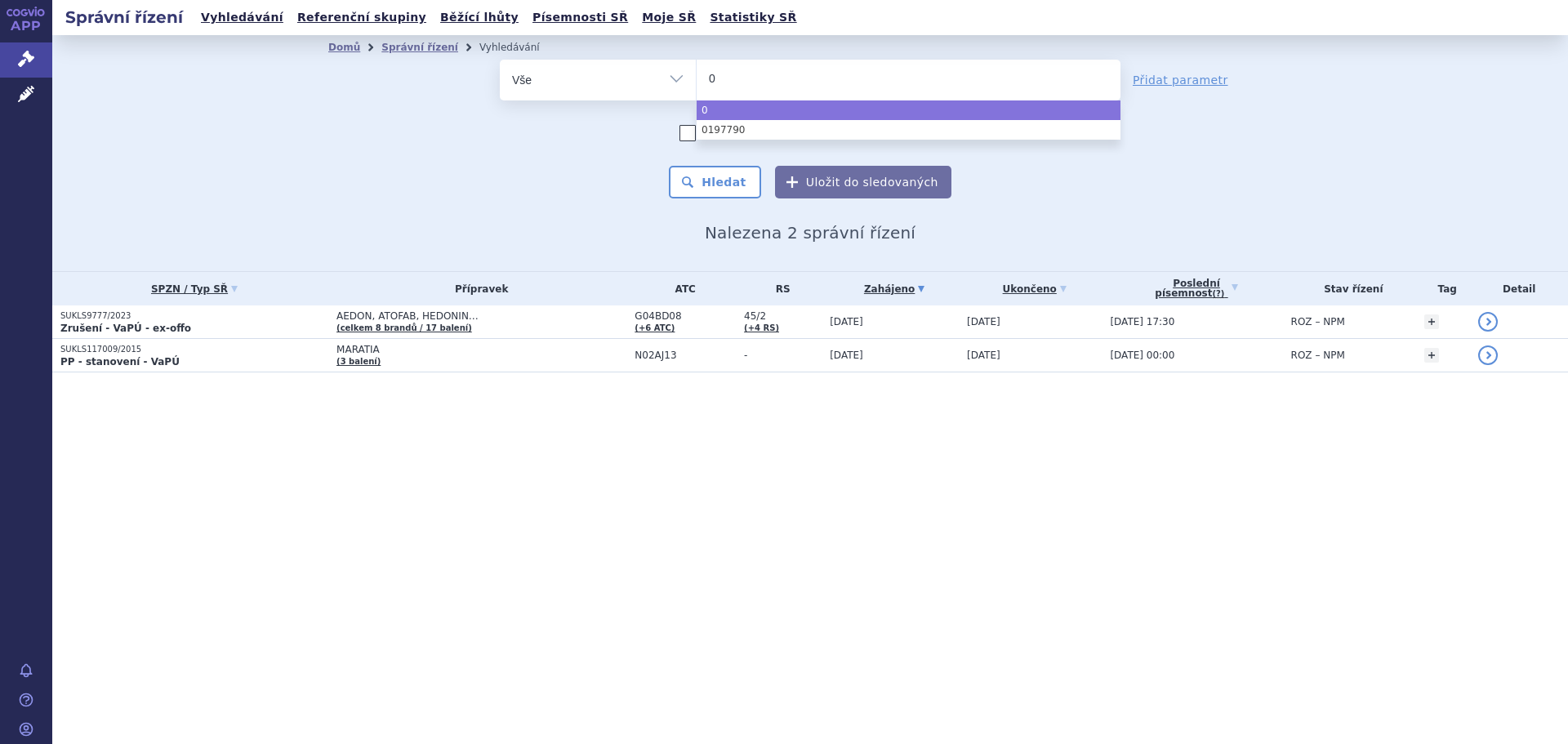
type input "01"
type input "019"
type input "0197"
type input "01977"
type input "019779"
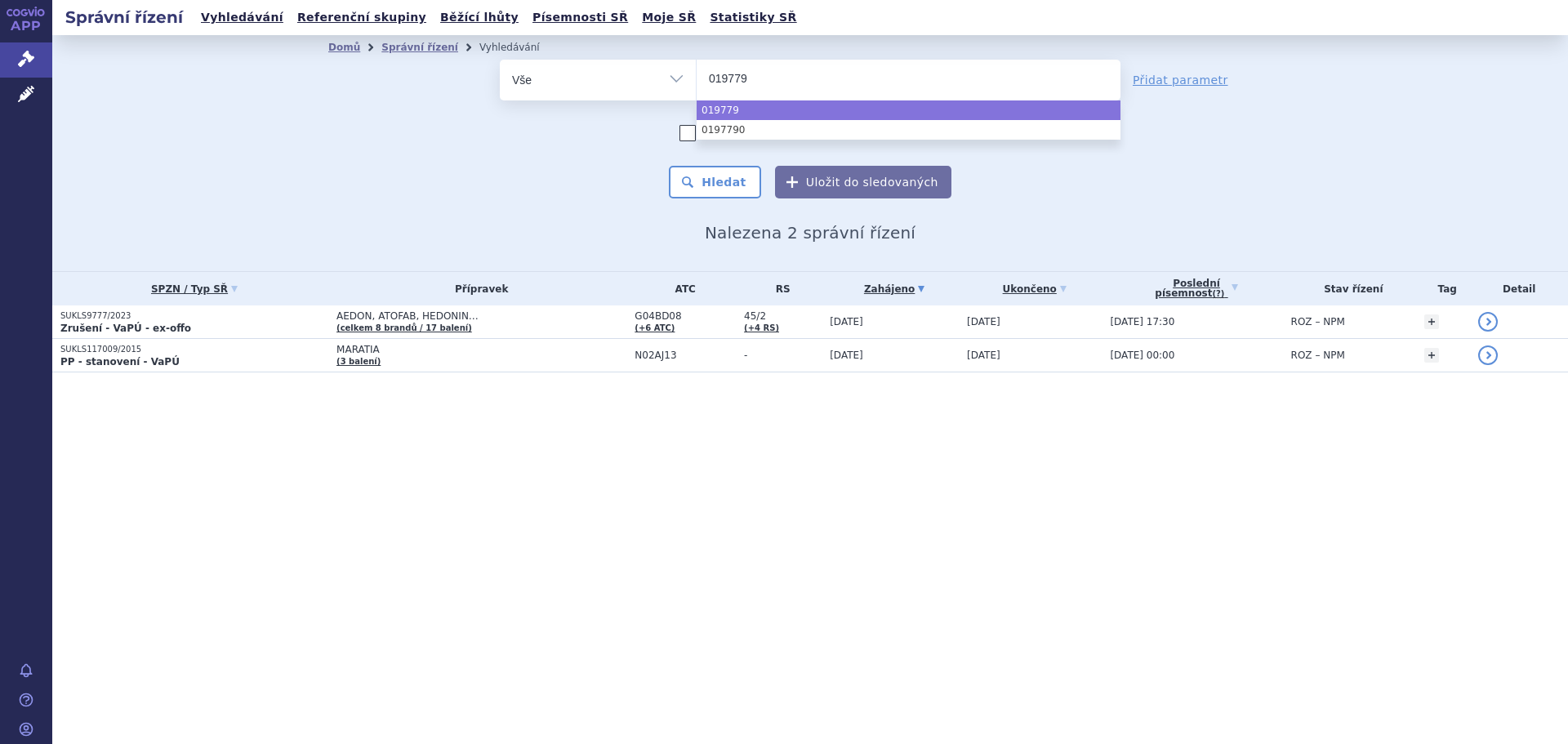
type input "0197791"
select select "0197791"
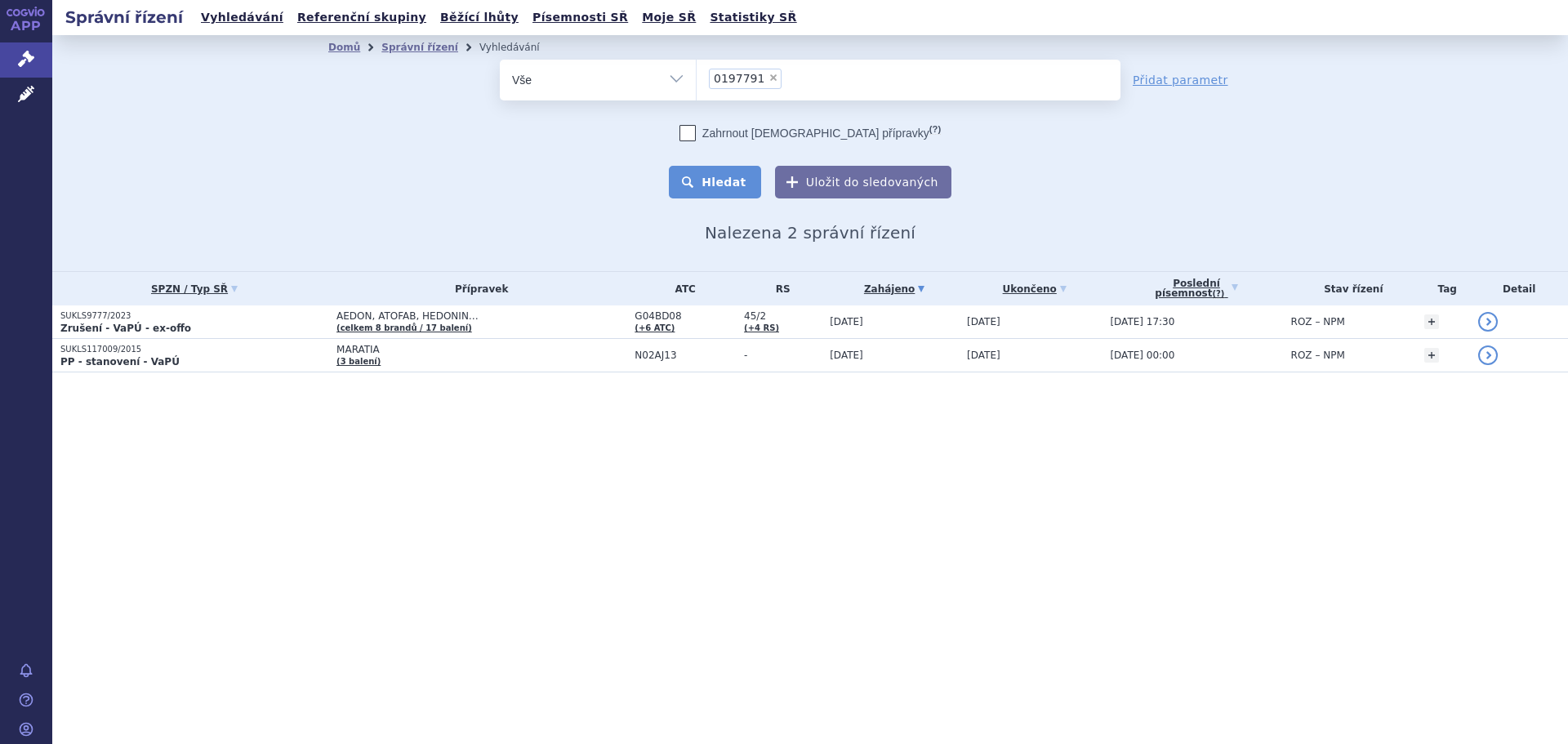
click at [727, 188] on button "Hledat" at bounding box center [715, 182] width 93 height 33
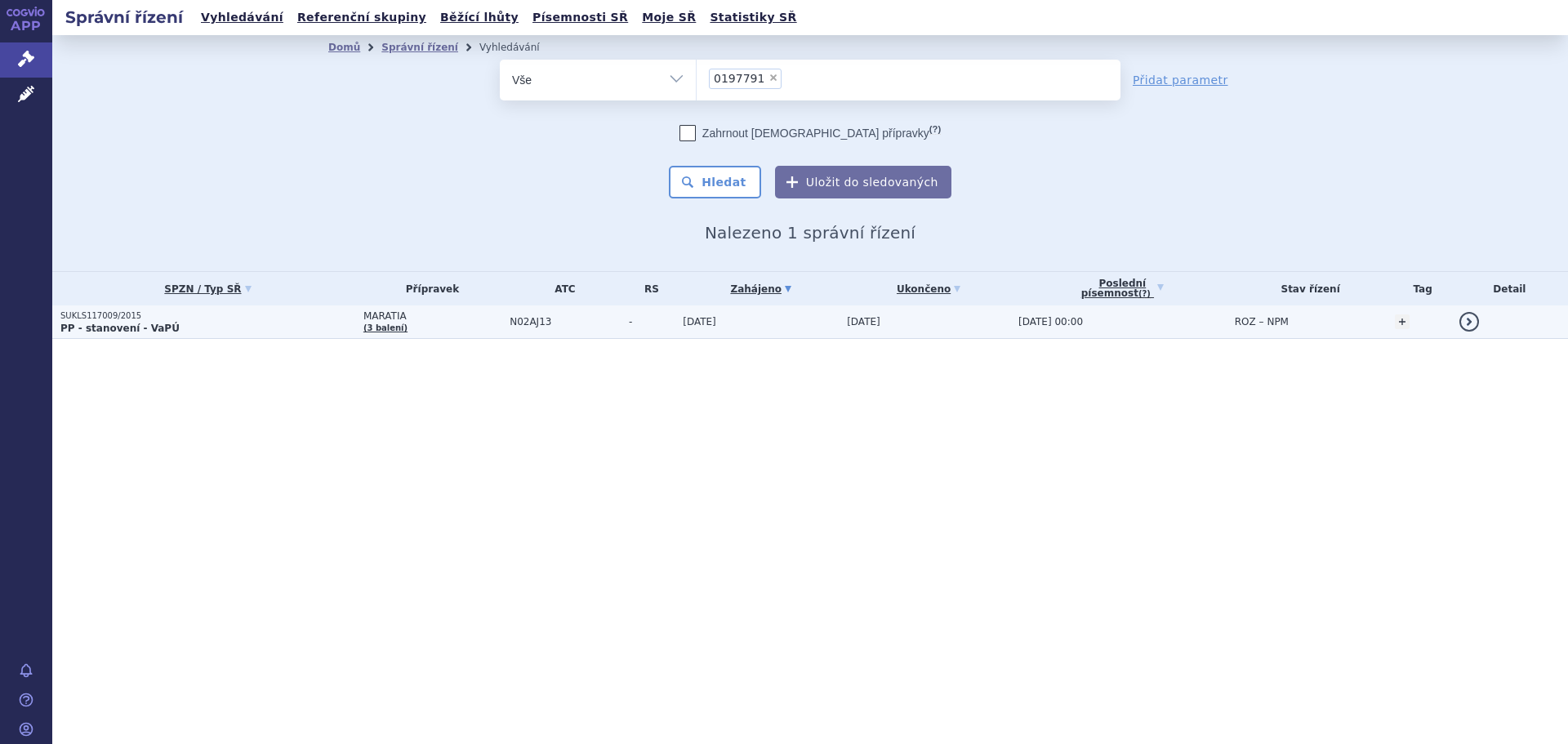
click at [429, 317] on span "MARATIA" at bounding box center [432, 316] width 138 height 12
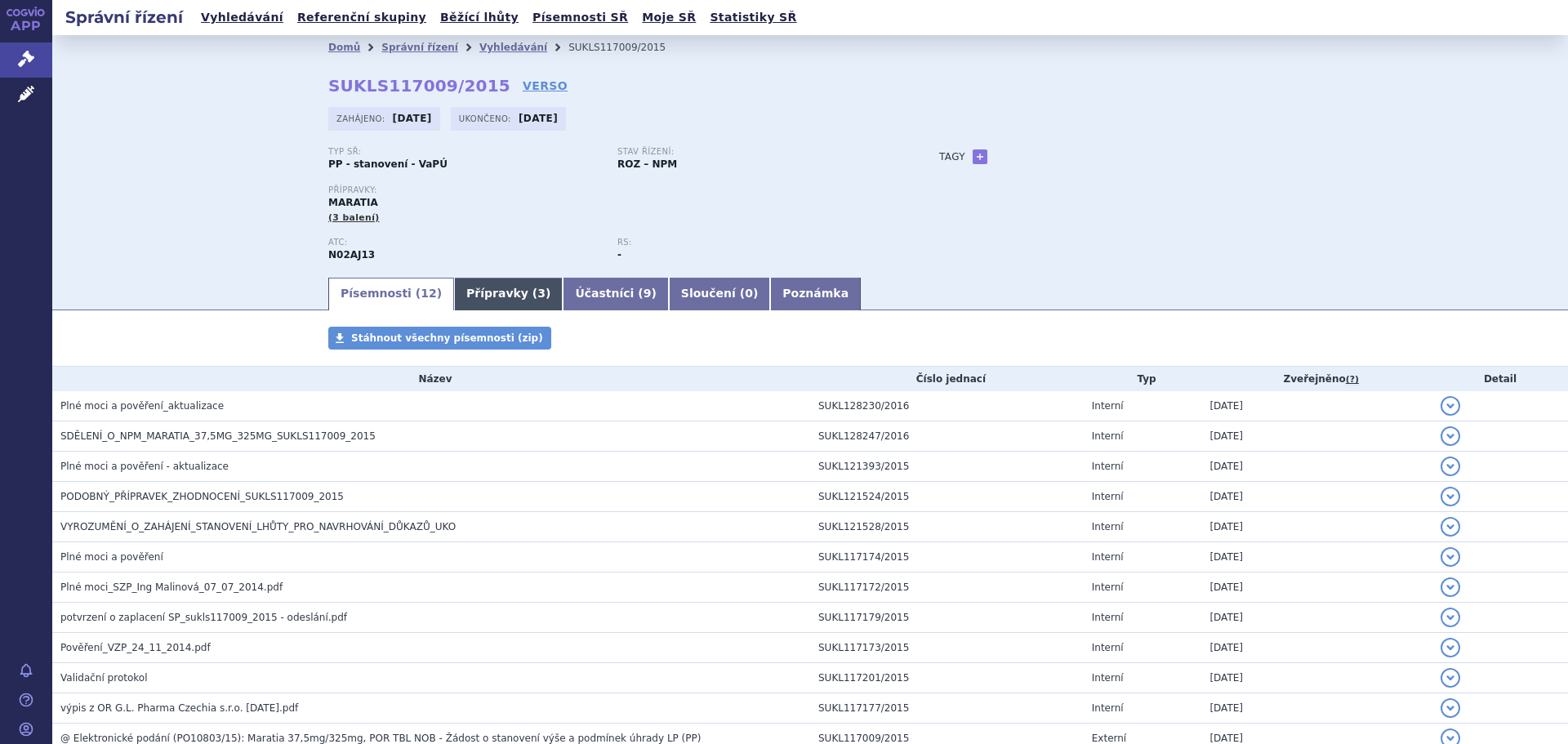
click at [490, 293] on link "Přípravky ( 3 )" at bounding box center [508, 294] width 109 height 33
